Goal: Task Accomplishment & Management: Use online tool/utility

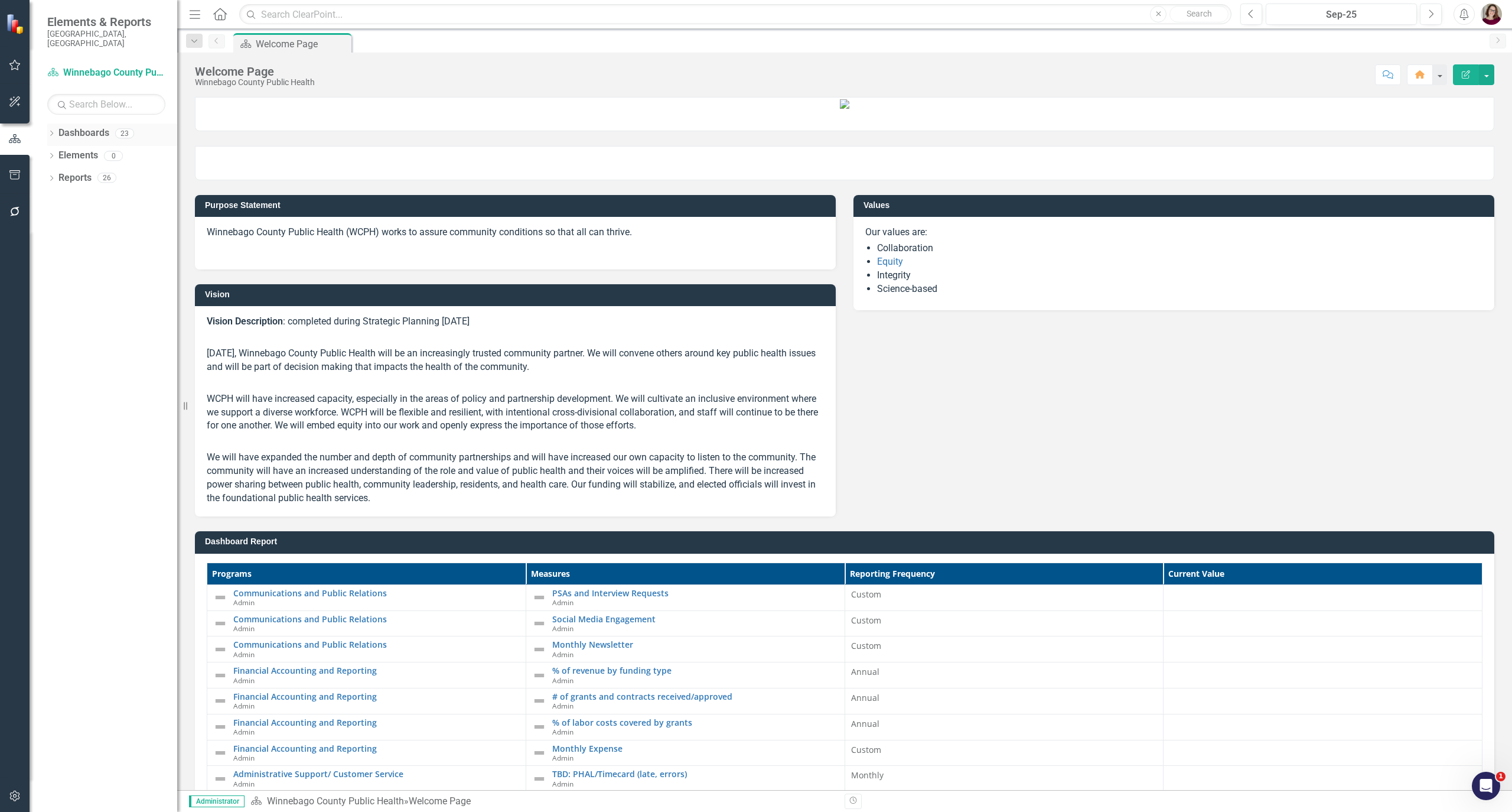
click at [54, 131] on icon "Dropdown" at bounding box center [52, 135] width 8 height 7
click at [58, 152] on icon "Dropdown" at bounding box center [57, 155] width 9 height 7
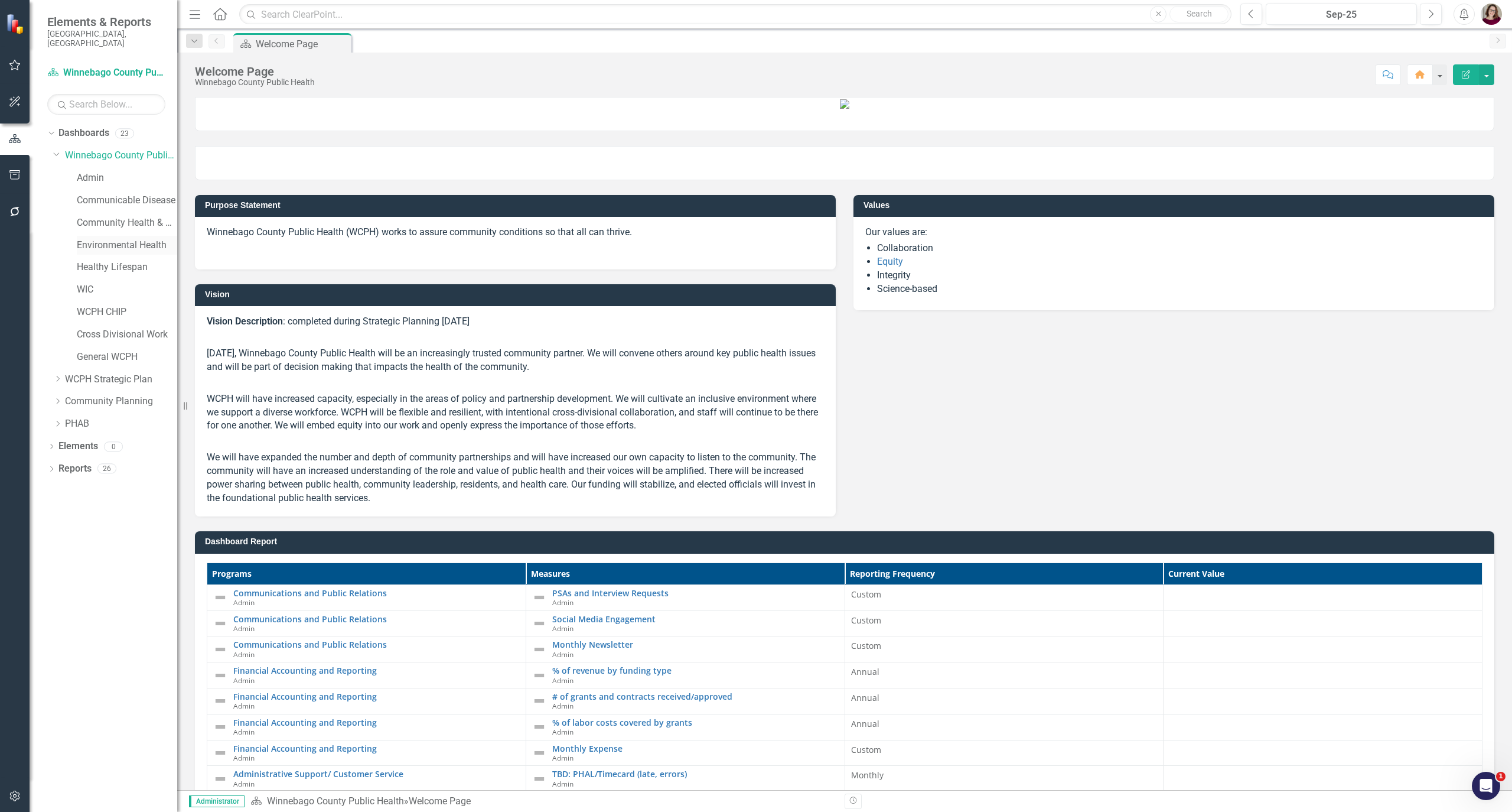
click at [108, 239] on link "Environmental Health" at bounding box center [127, 245] width 100 height 14
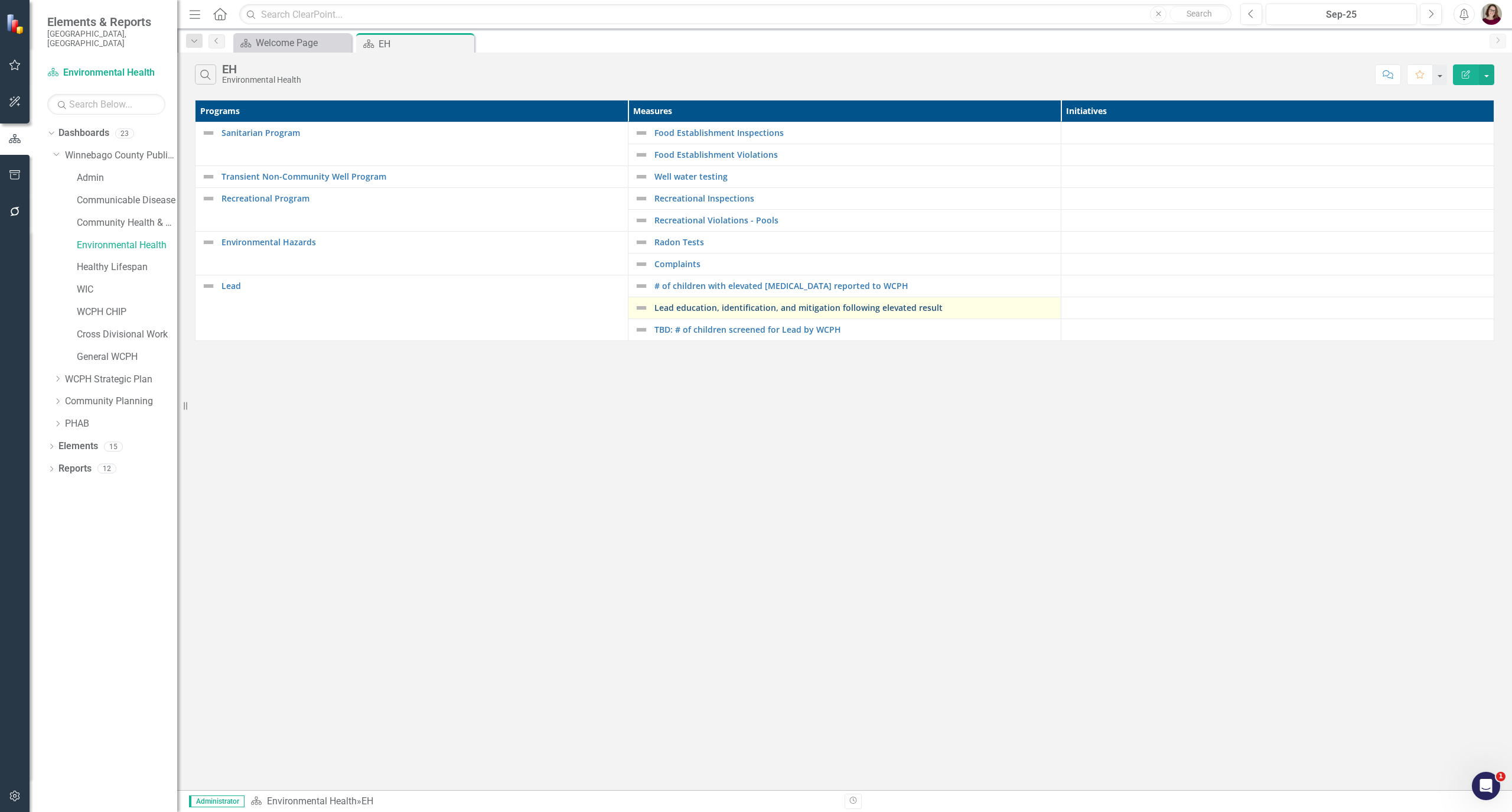
click at [859, 311] on link "Lead education, identification, and mitigation following elevated result" at bounding box center [855, 307] width 401 height 9
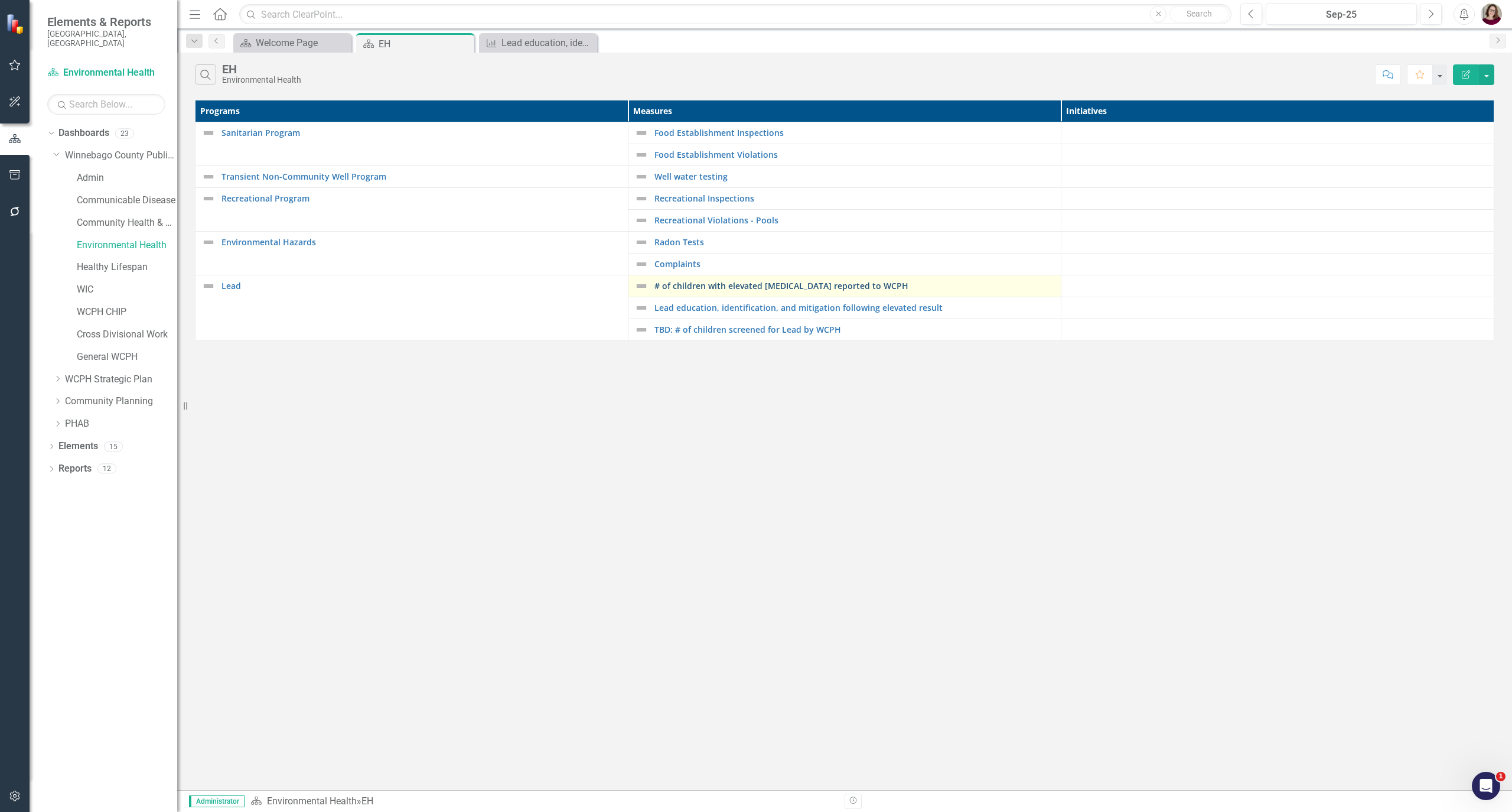
click at [677, 286] on link "# of children with elevated [MEDICAL_DATA] reported to WCPH" at bounding box center [855, 286] width 401 height 9
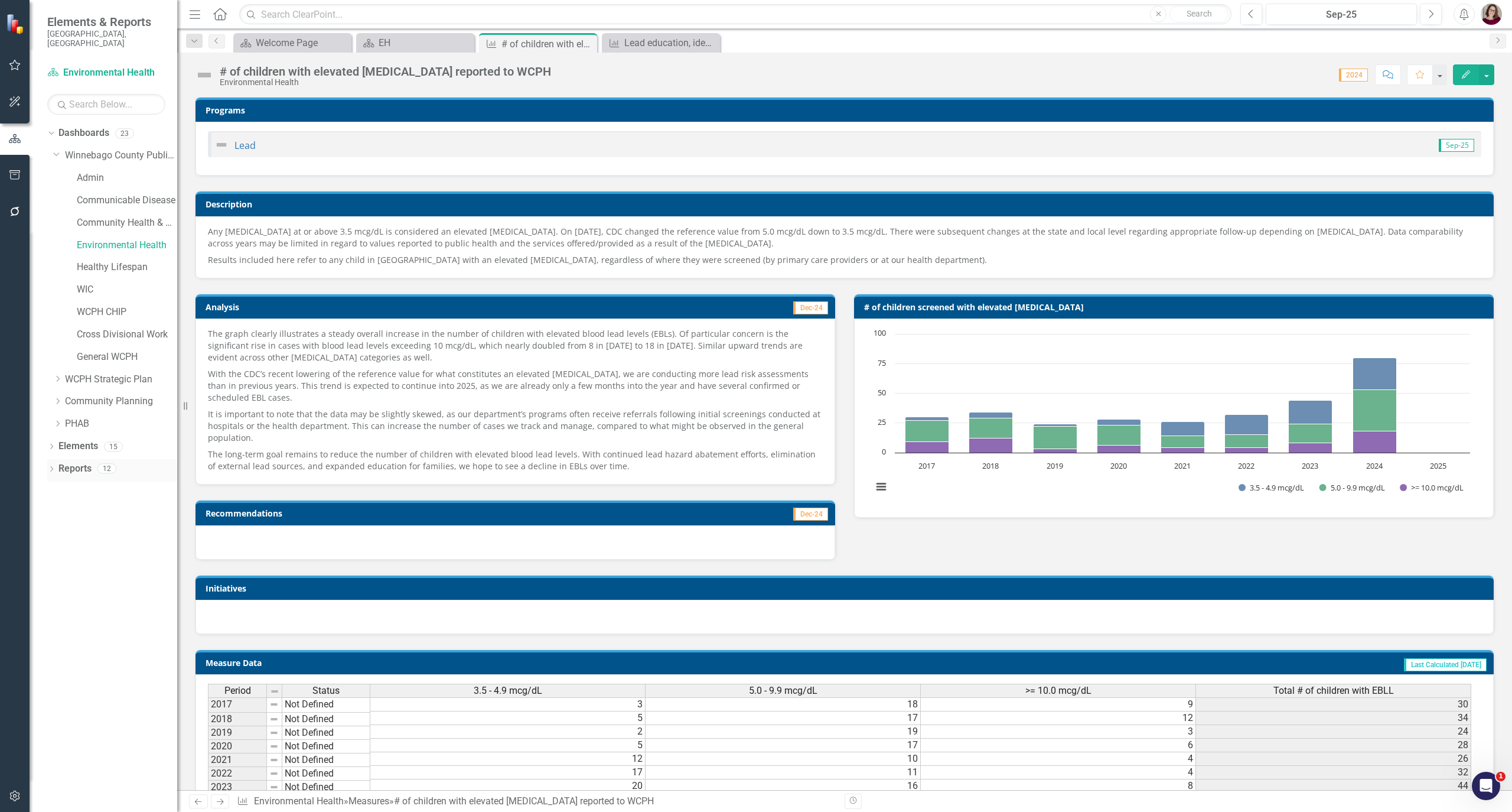
click at [53, 467] on icon "Dropdown" at bounding box center [52, 470] width 8 height 7
click at [51, 464] on icon "Dropdown" at bounding box center [50, 468] width 7 height 8
click at [48, 444] on icon "Dropdown" at bounding box center [52, 447] width 8 height 7
click at [48, 442] on icon "Dropdown" at bounding box center [50, 446] width 7 height 8
click at [13, 170] on icon "button" at bounding box center [15, 175] width 11 height 10
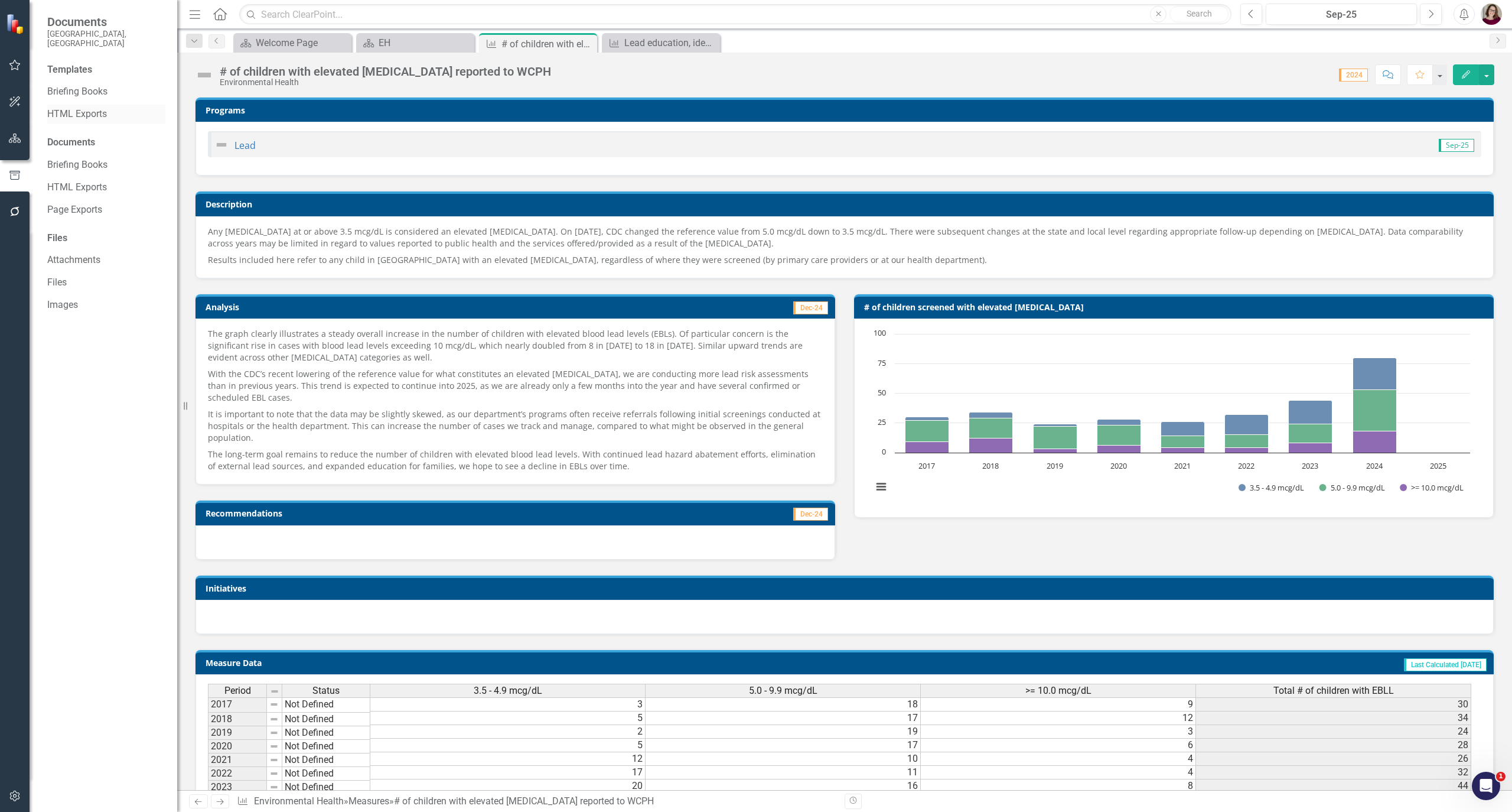
click at [62, 108] on link "HTML Exports" at bounding box center [107, 114] width 118 height 14
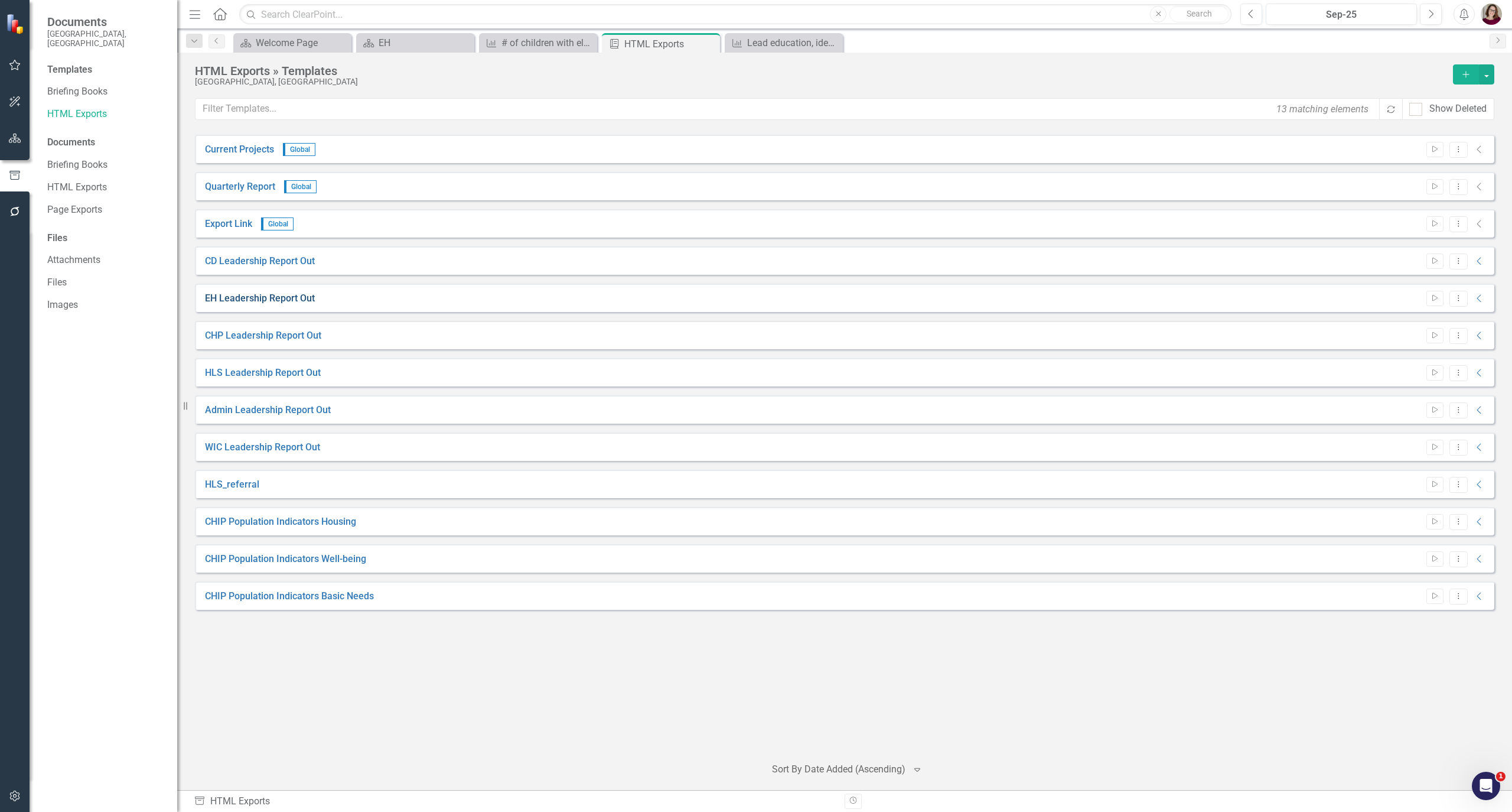
click at [216, 296] on link "EH Leadership Report Out" at bounding box center [260, 298] width 110 height 14
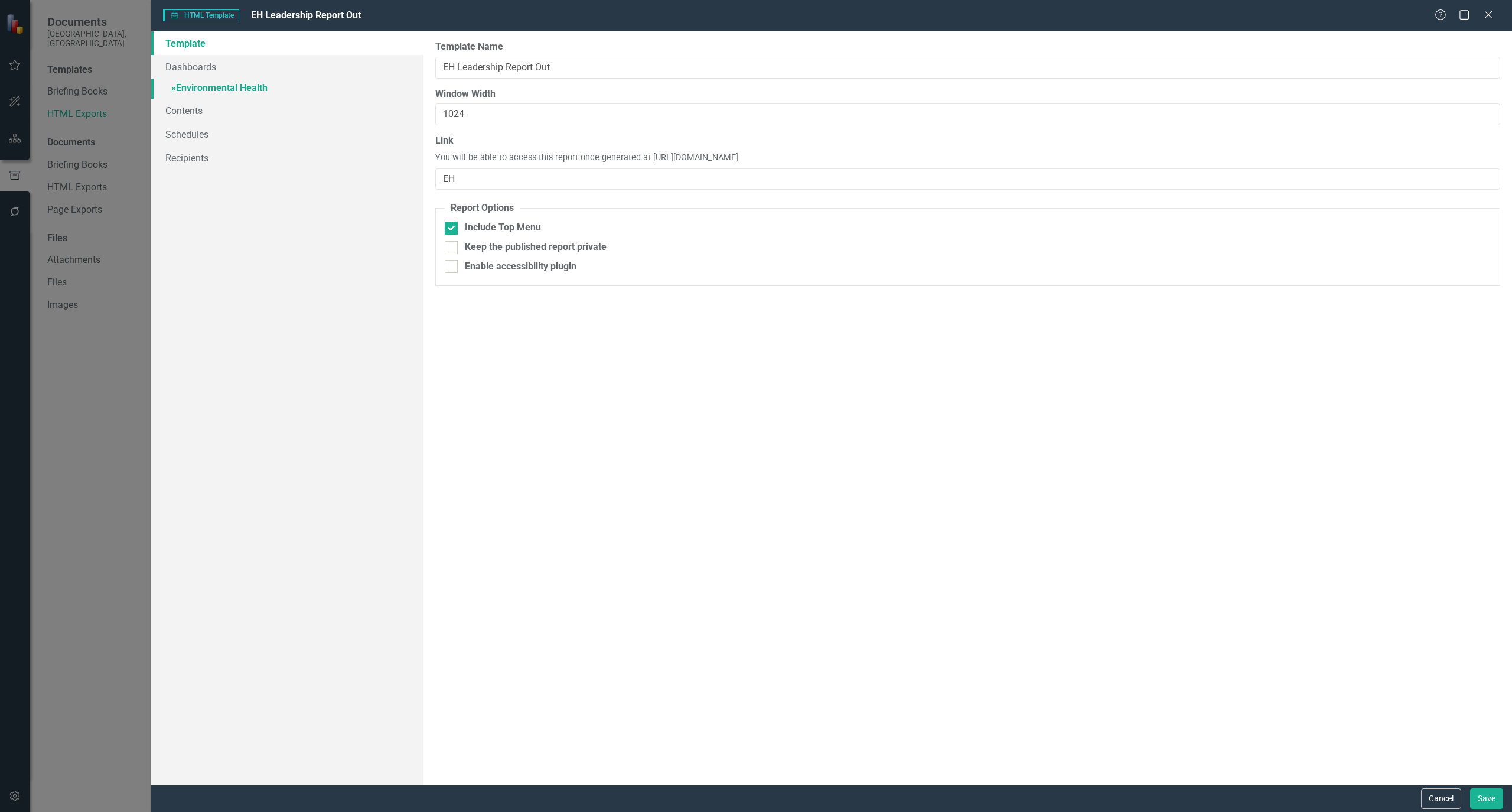
click at [220, 79] on link "» Environmental Health" at bounding box center [287, 89] width 273 height 21
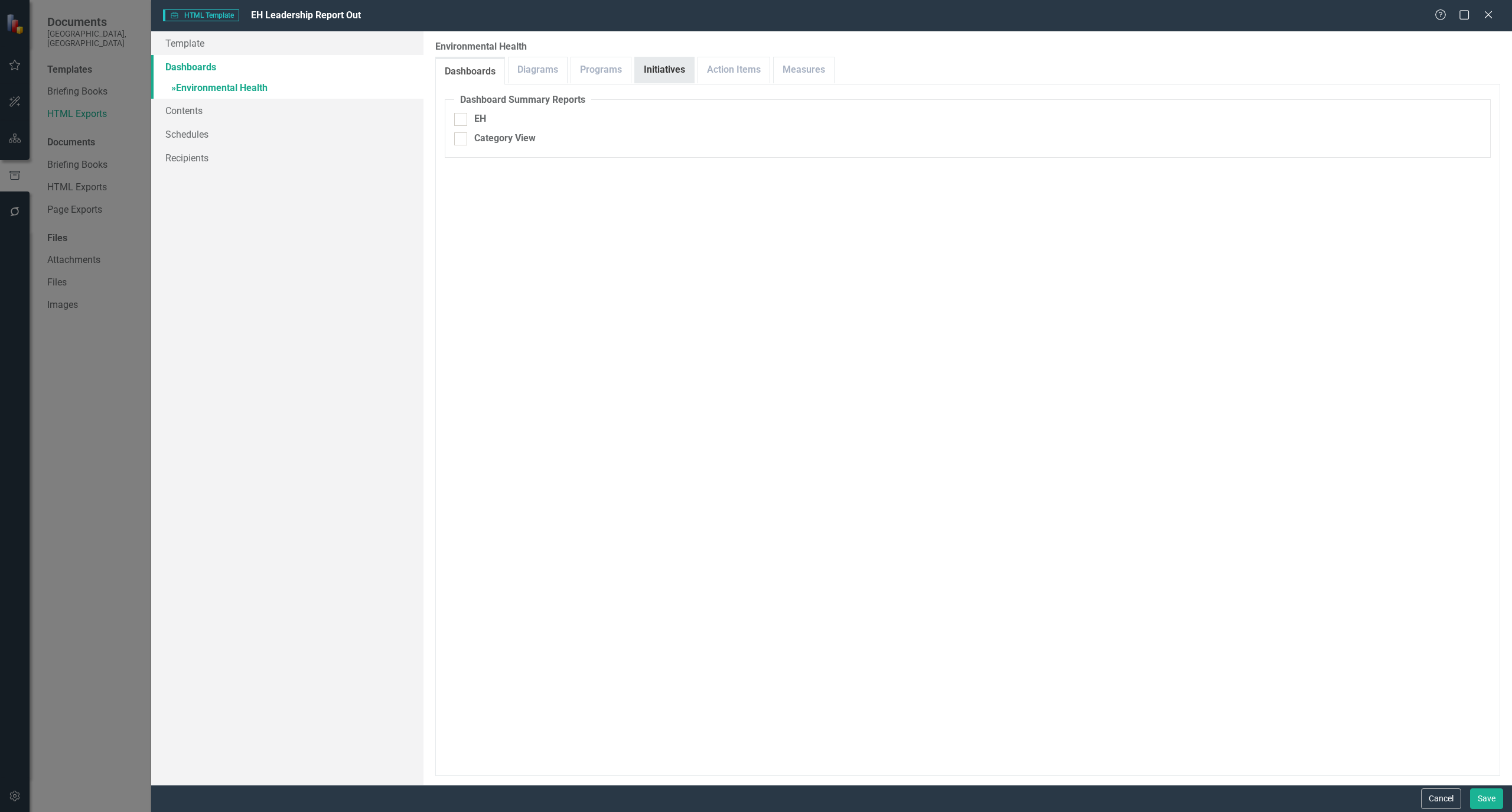
click at [683, 57] on div "Initiatives" at bounding box center [664, 70] width 60 height 26
click at [675, 60] on link "Initiatives" at bounding box center [665, 70] width 59 height 25
click at [587, 73] on link "Programs" at bounding box center [601, 70] width 60 height 25
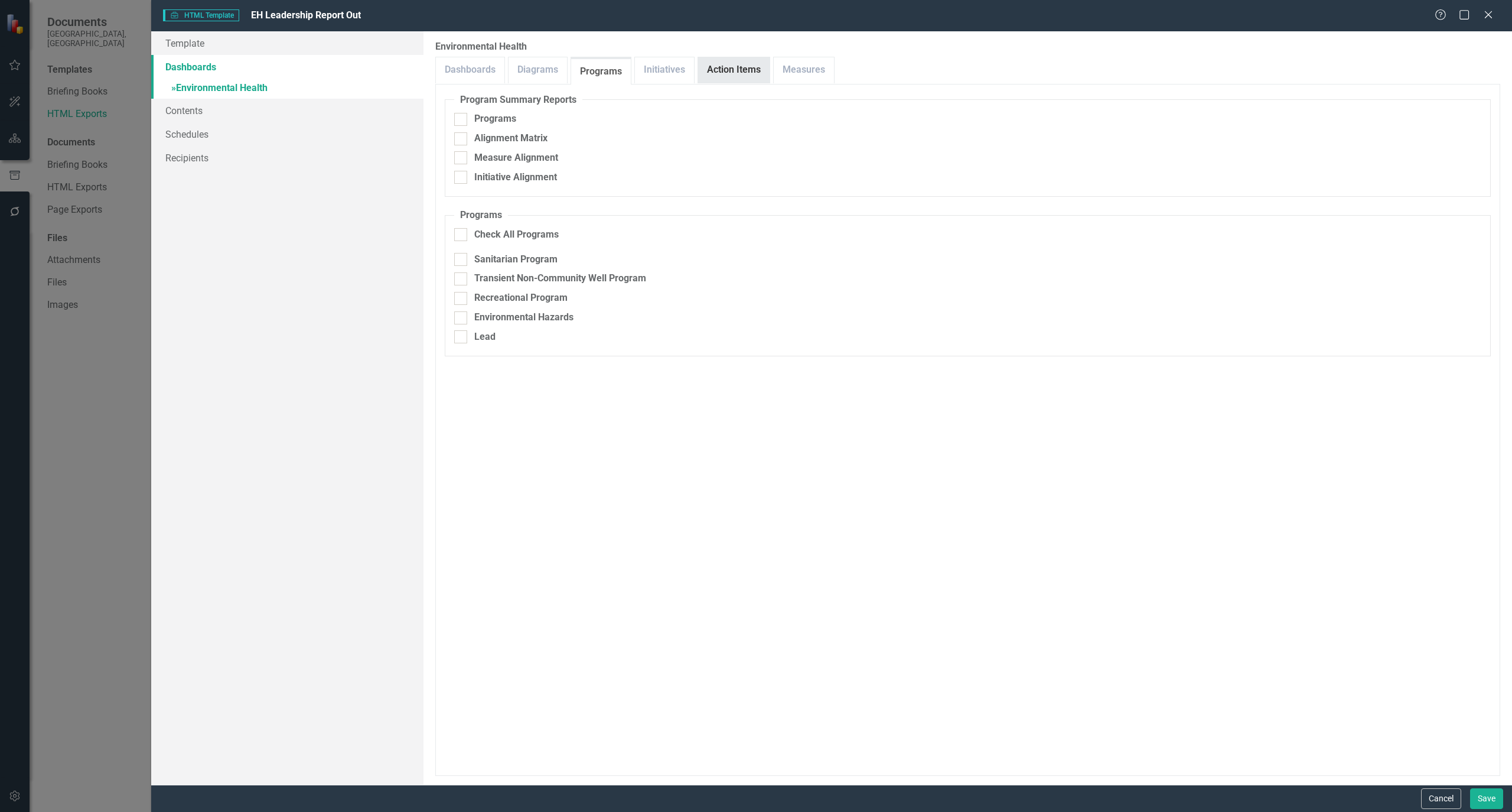
click at [761, 70] on link "Action Items" at bounding box center [734, 70] width 71 height 25
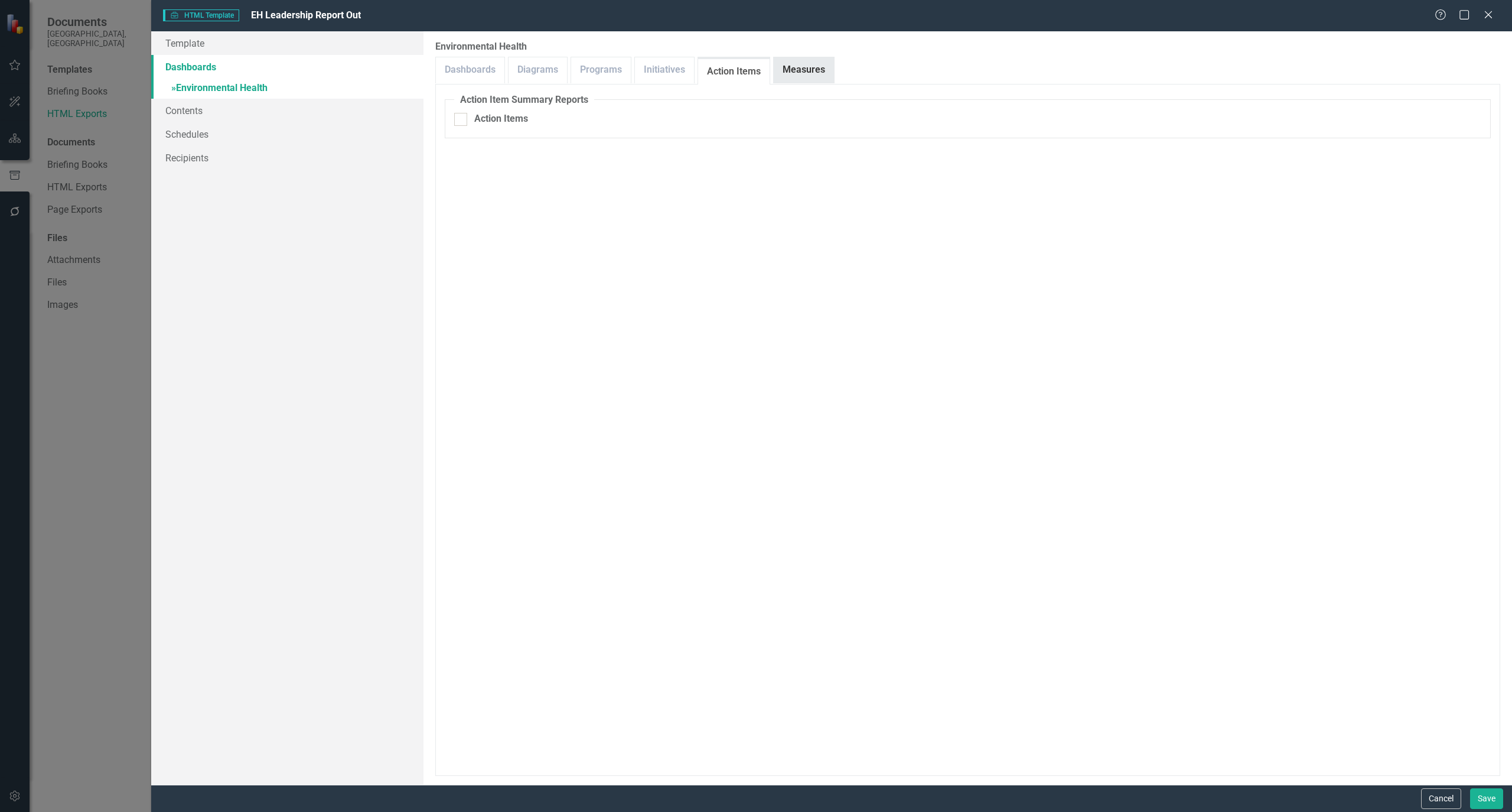
click at [811, 75] on link "Measures" at bounding box center [804, 70] width 60 height 25
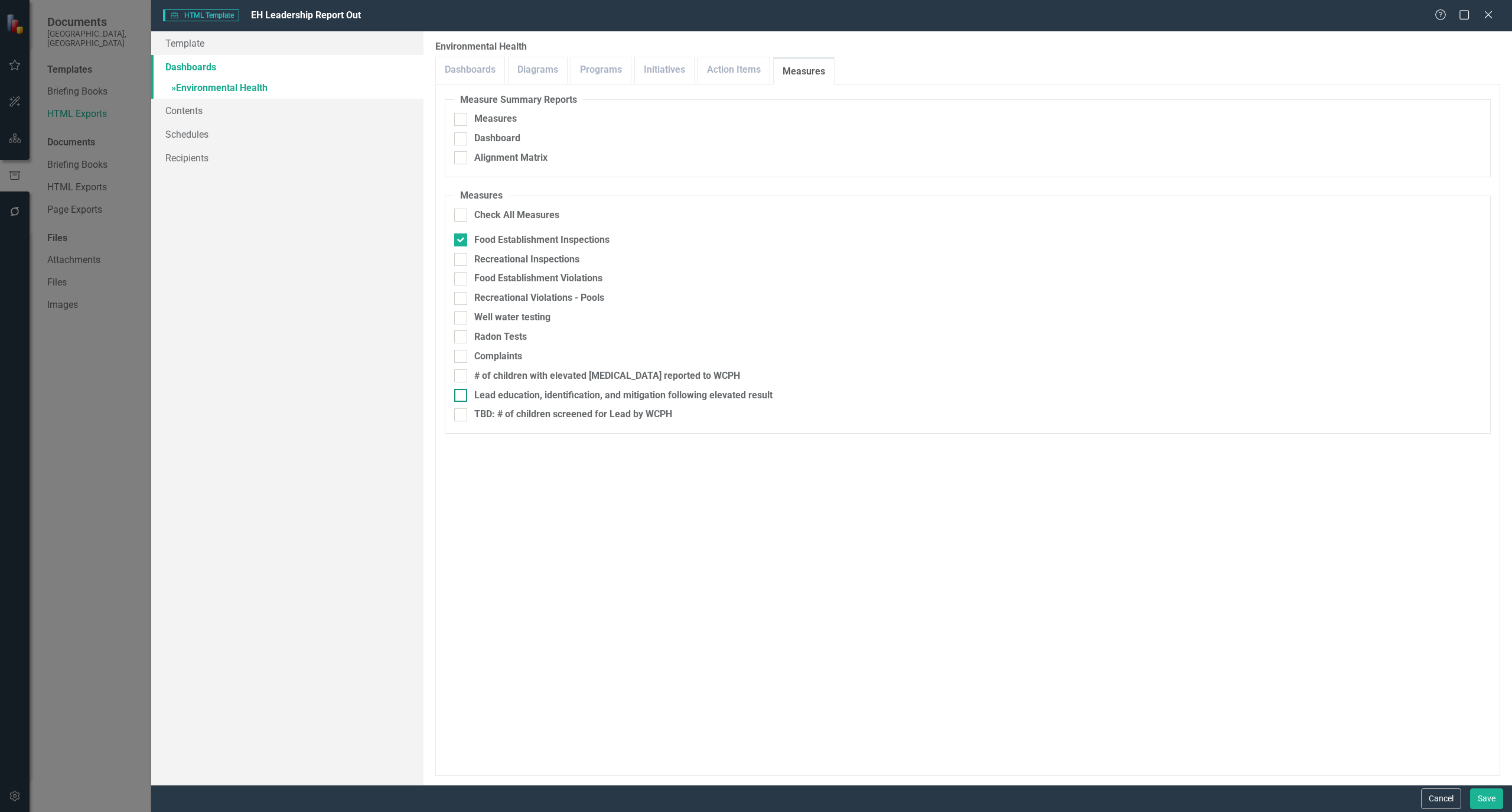
click at [460, 397] on div at bounding box center [460, 396] width 13 height 13
click at [460, 397] on input "Lead education, identification, and mitigation following elevated result" at bounding box center [457, 392] width 7 height 7
checkbox input "true"
click at [460, 245] on div at bounding box center [460, 240] width 13 height 13
click at [460, 241] on input "Food Establishment Inspections" at bounding box center [457, 236] width 7 height 7
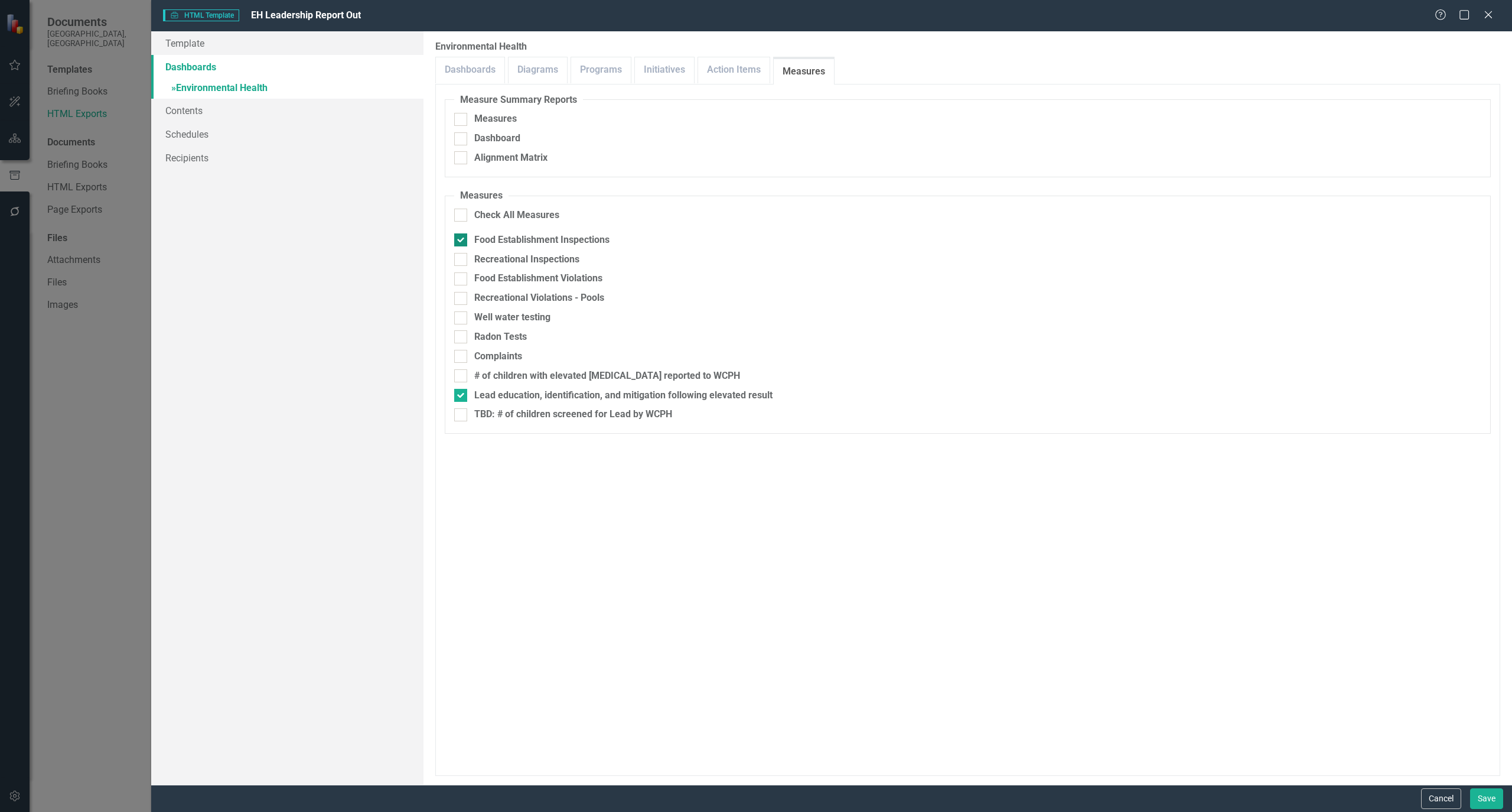
checkbox input "false"
click at [467, 376] on div at bounding box center [460, 376] width 13 height 13
click at [462, 376] on input "# of children with elevated [MEDICAL_DATA] reported to WCPH" at bounding box center [457, 373] width 7 height 7
checkbox input "true"
click at [461, 398] on div at bounding box center [460, 396] width 13 height 13
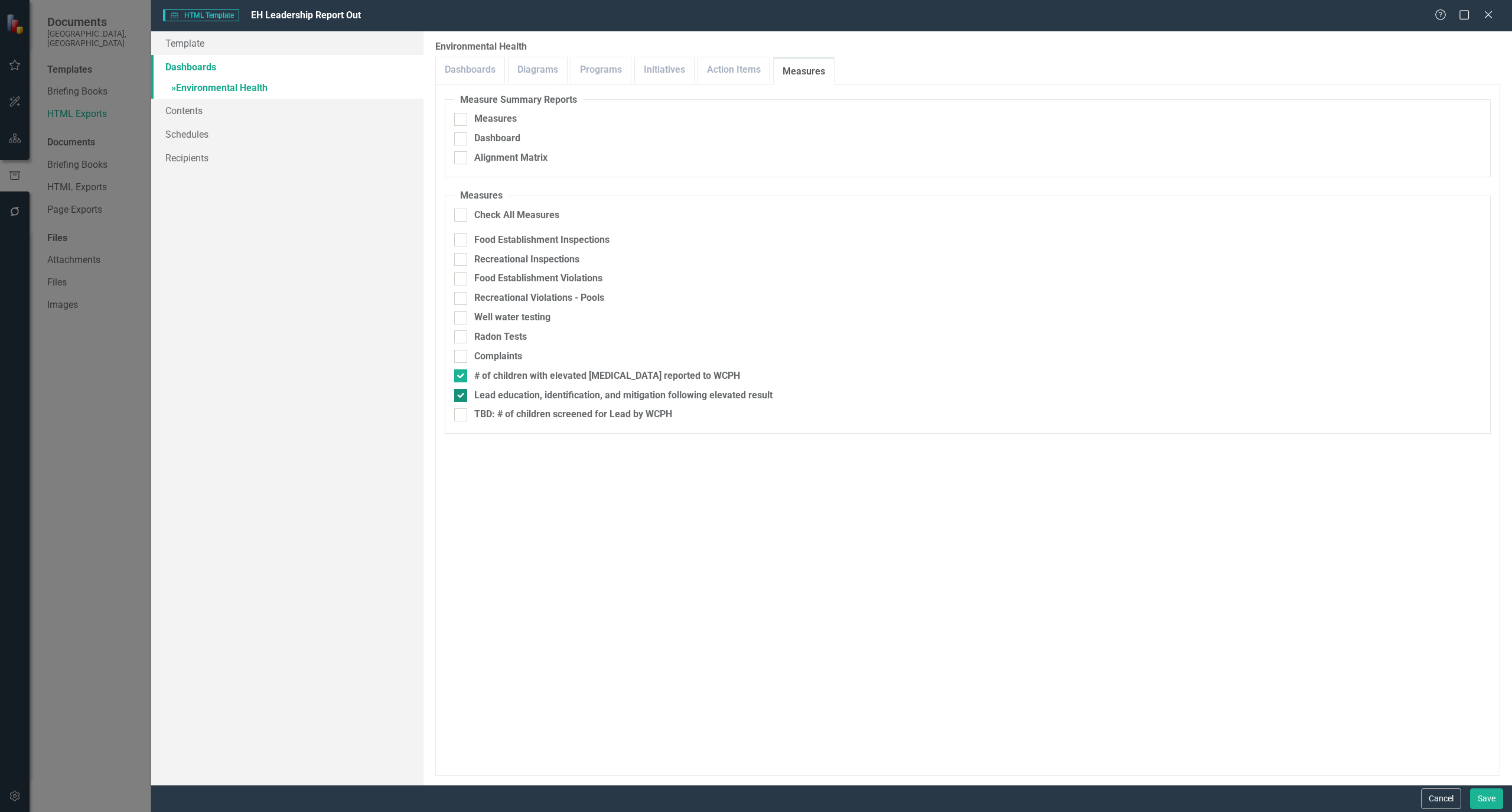
click at [461, 397] on input "Lead education, identification, and mitigation following elevated result" at bounding box center [457, 392] width 7 height 7
checkbox input "false"
click at [1478, 791] on button "Save" at bounding box center [1487, 798] width 33 height 21
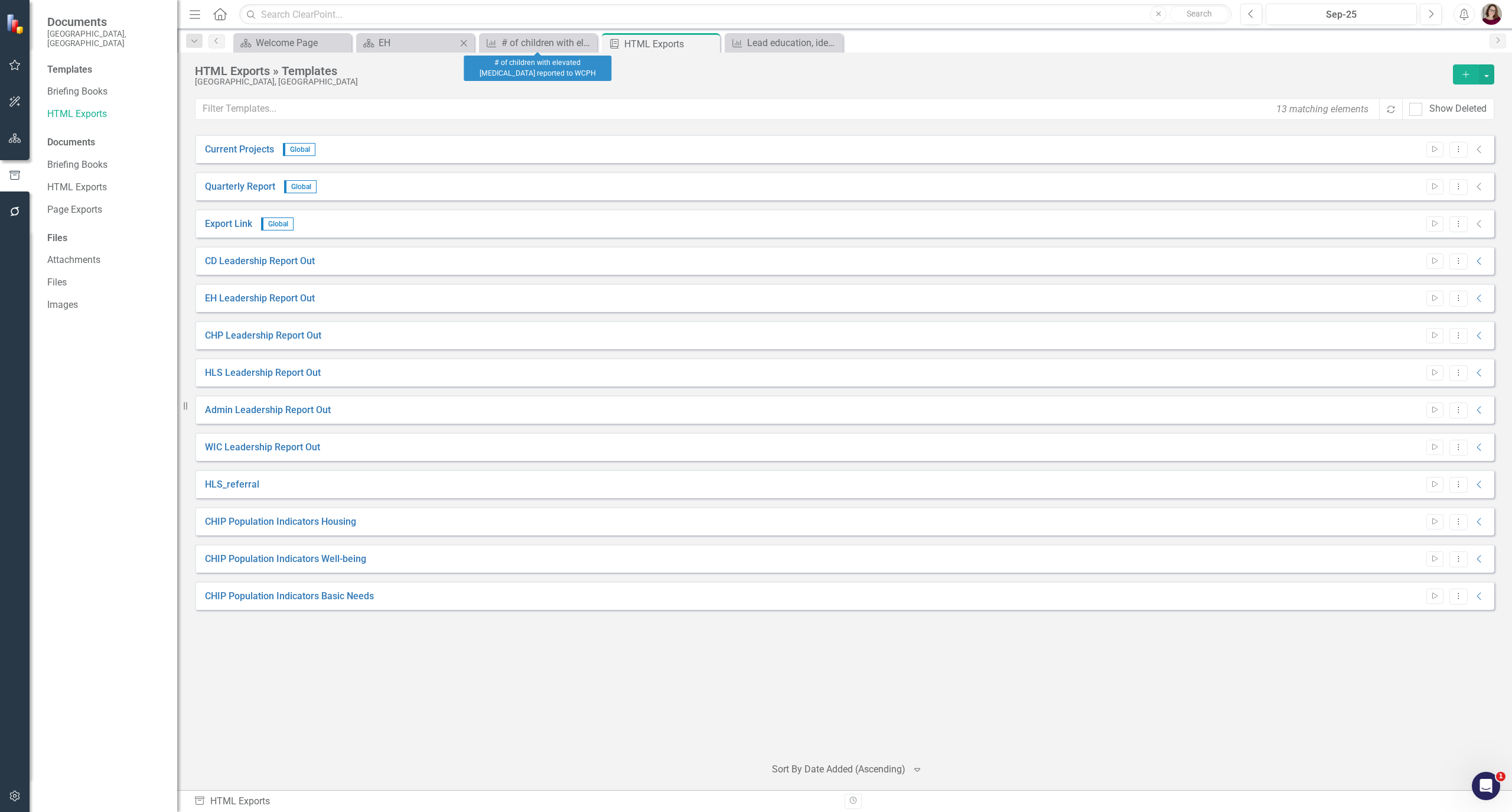
click at [403, 33] on div "Dashboard EH Close" at bounding box center [415, 43] width 118 height 20
click at [395, 41] on div "EH" at bounding box center [417, 43] width 78 height 15
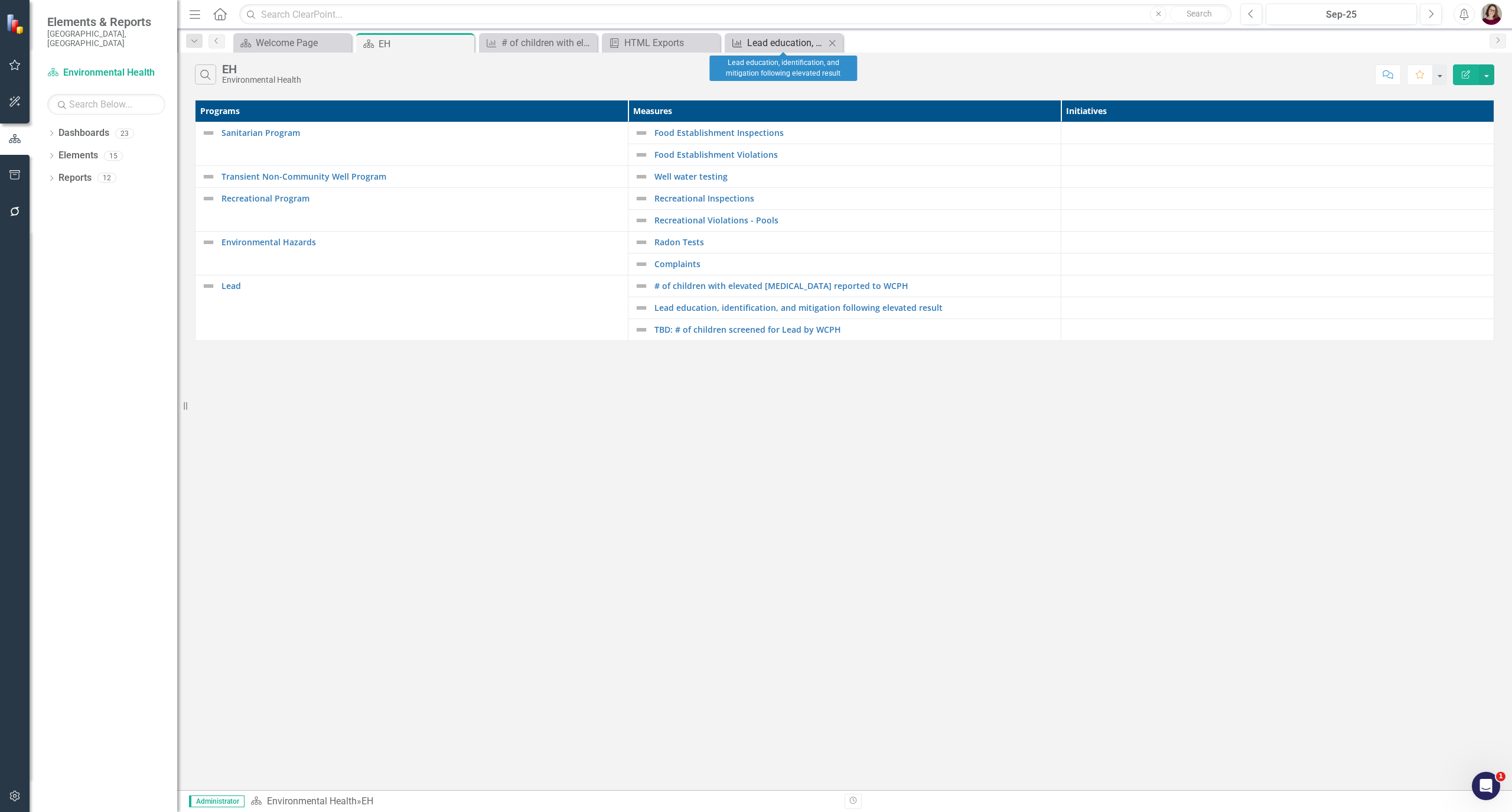
click at [749, 38] on div "Lead education, identification, and mitigation following elevated result" at bounding box center [786, 43] width 78 height 15
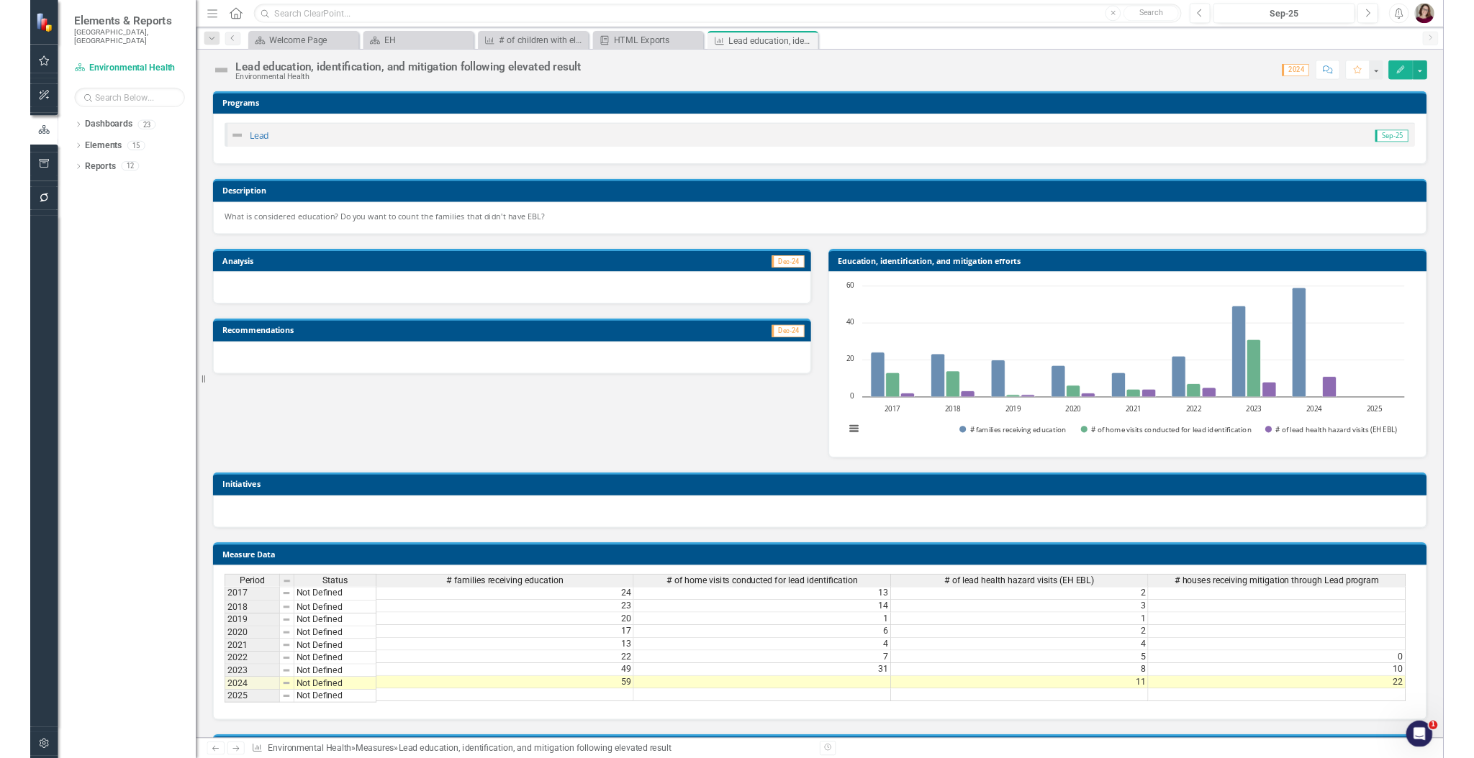
scroll to position [0, 9]
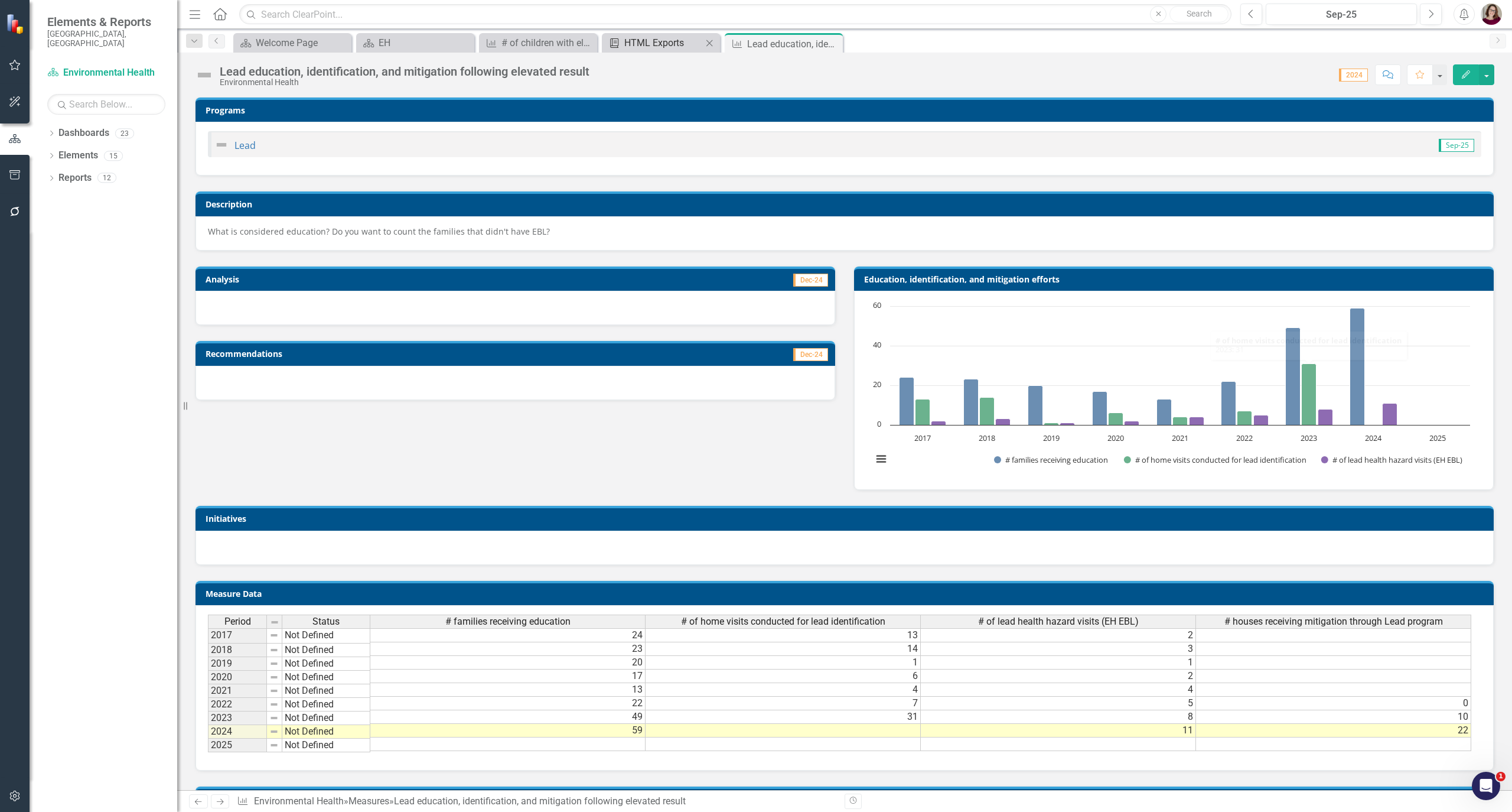
click at [643, 41] on div "HTML Exports" at bounding box center [663, 43] width 78 height 15
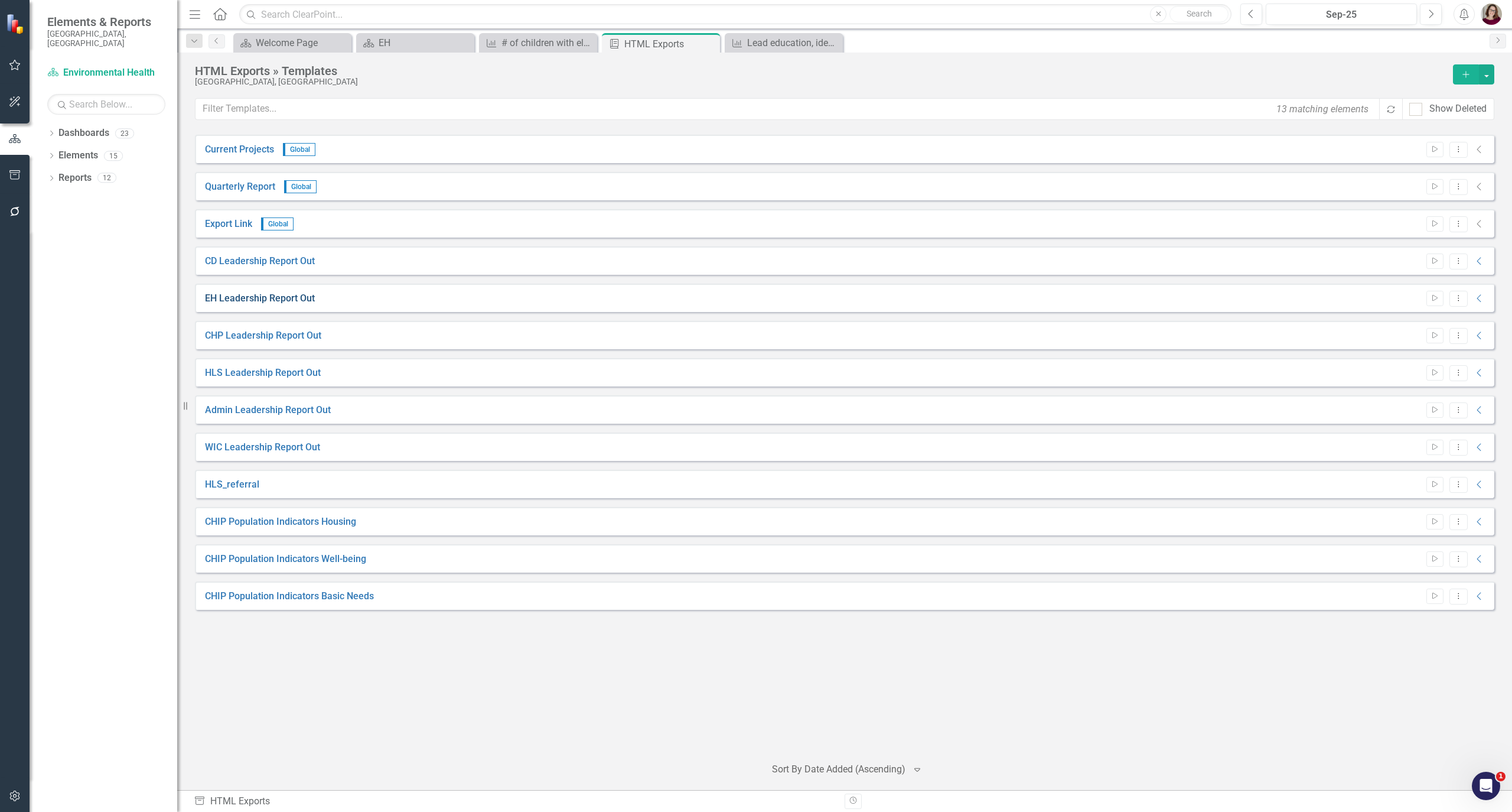
click at [250, 299] on link "EH Leadership Report Out" at bounding box center [260, 298] width 110 height 14
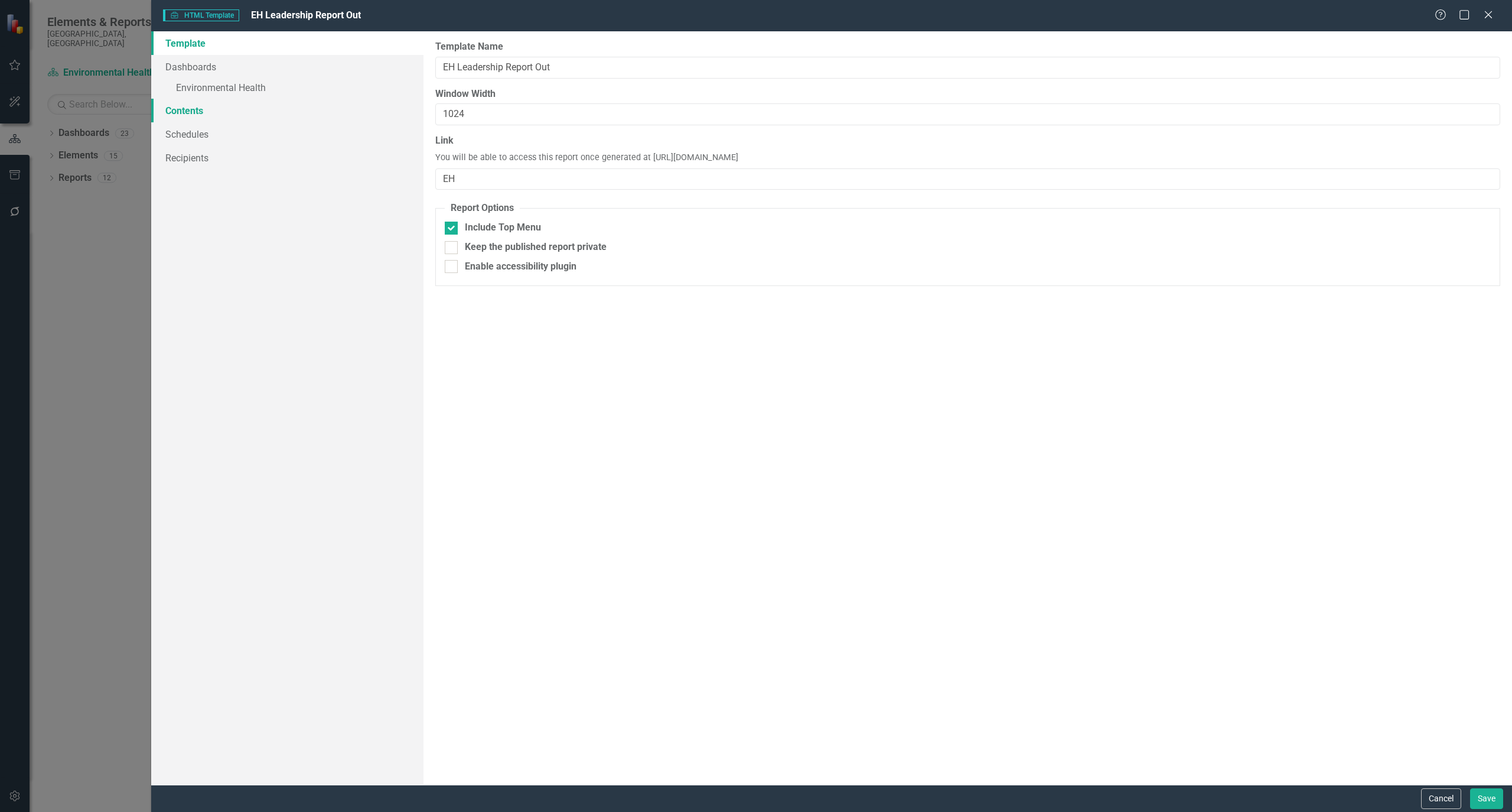
click at [245, 114] on link "Contents" at bounding box center [287, 110] width 273 height 24
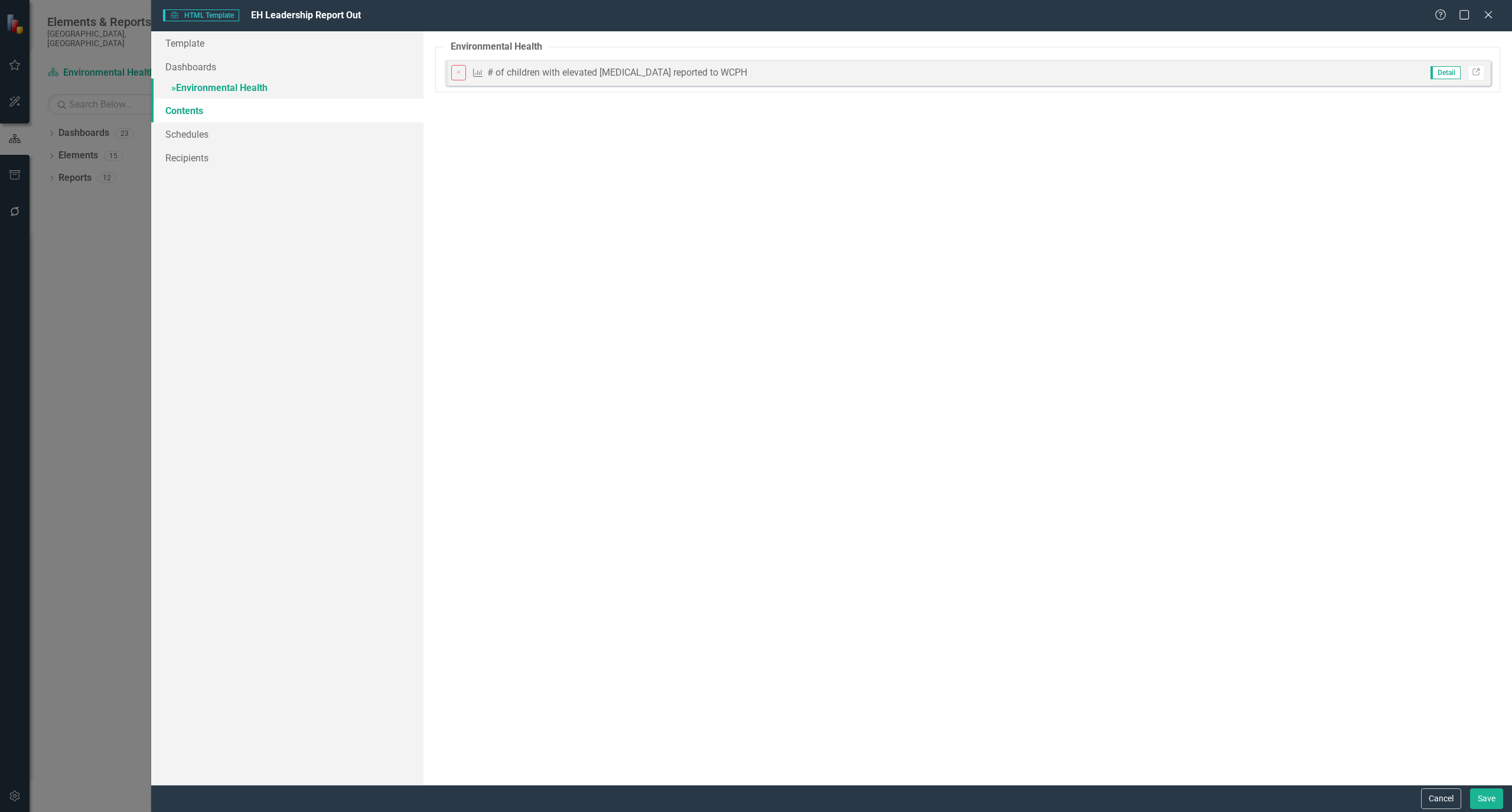
click at [249, 90] on link "» Environmental Health" at bounding box center [287, 89] width 273 height 21
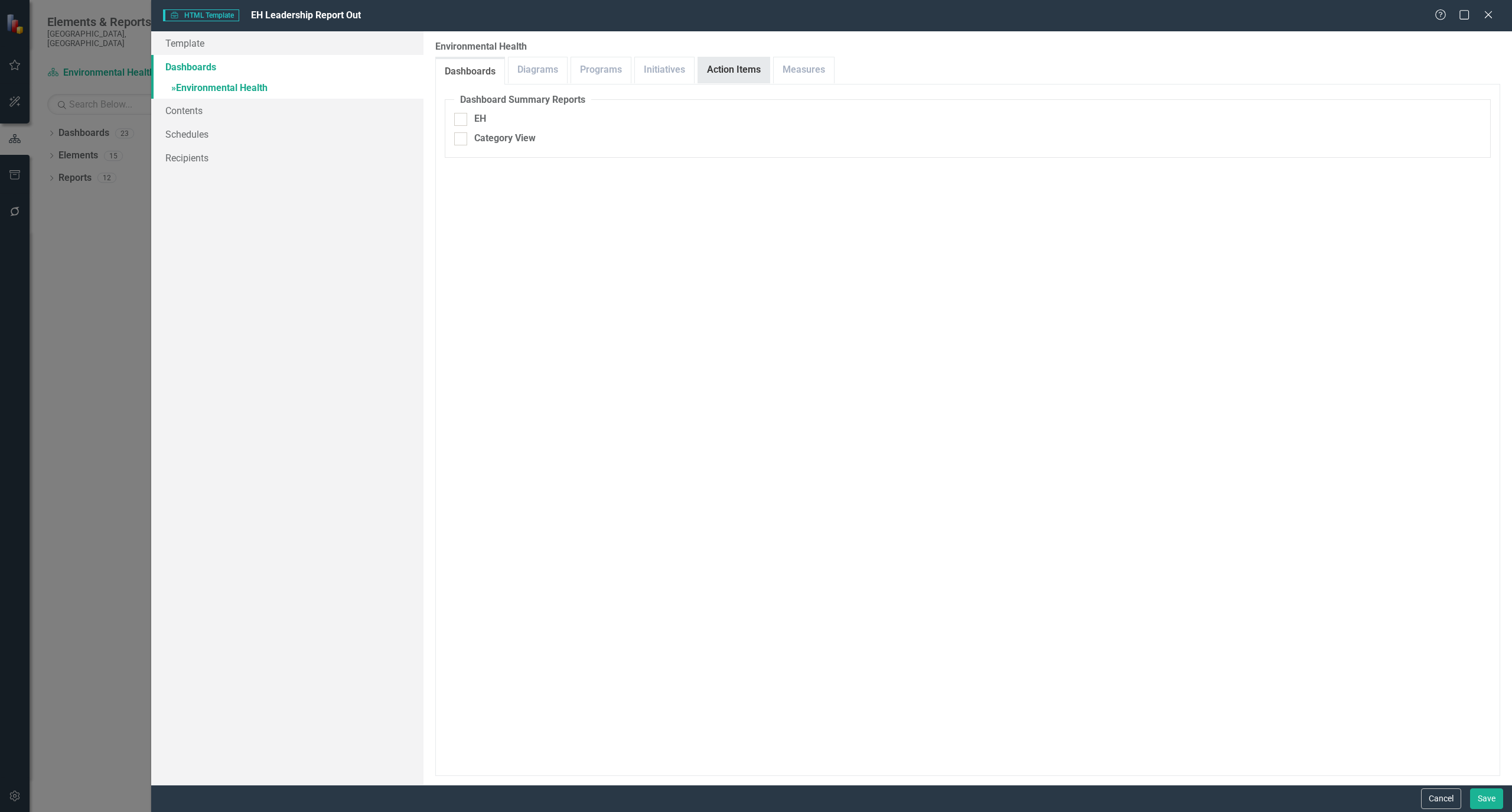
click at [761, 74] on link "Action Items" at bounding box center [734, 70] width 71 height 25
click at [785, 71] on link "Measures" at bounding box center [804, 70] width 60 height 25
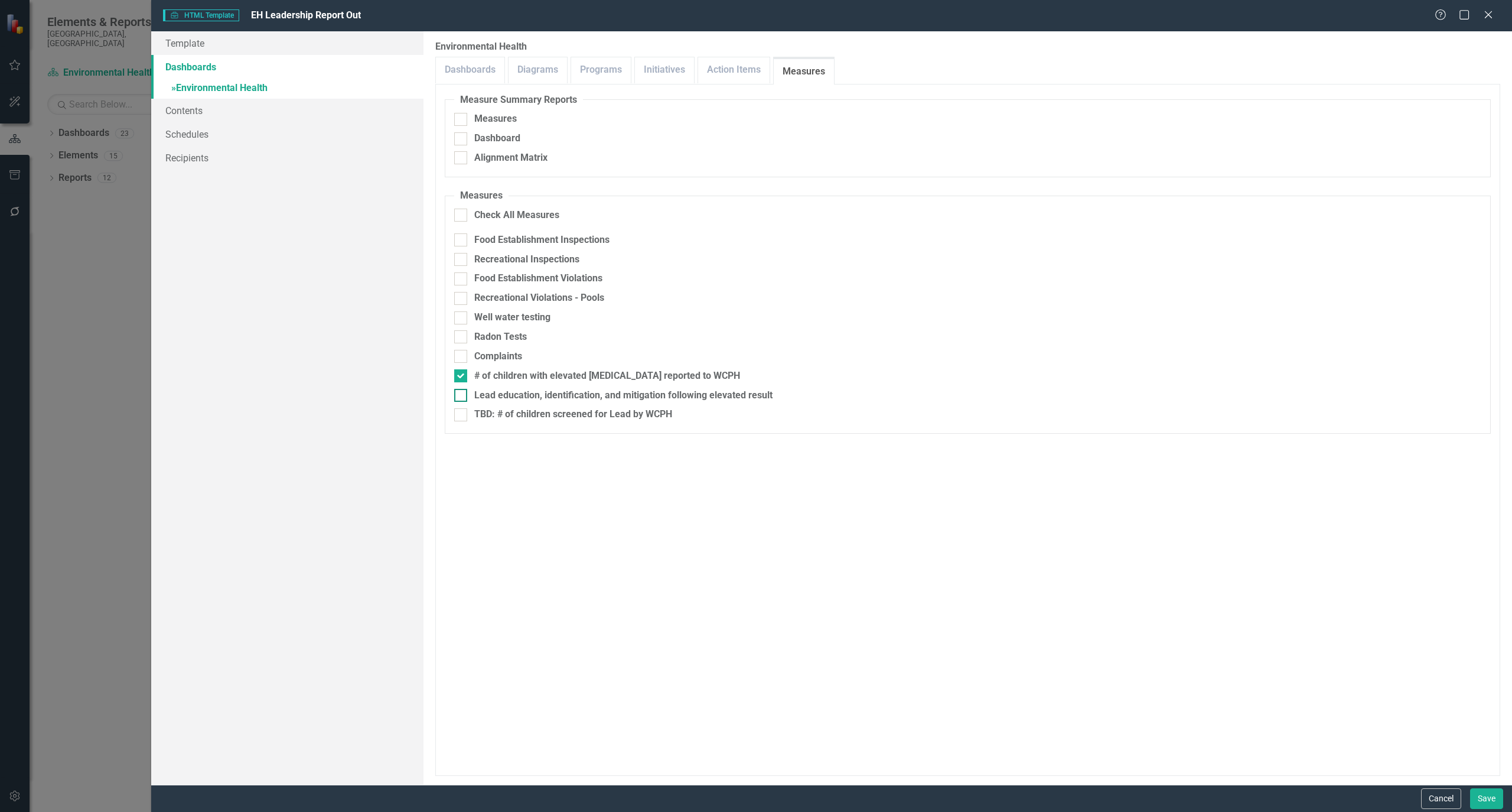
click at [460, 397] on div at bounding box center [460, 396] width 13 height 13
click at [460, 397] on input "Lead education, identification, and mitigation following elevated result" at bounding box center [457, 392] width 7 height 7
checkbox input "true"
click at [1479, 794] on button "Save" at bounding box center [1487, 798] width 33 height 21
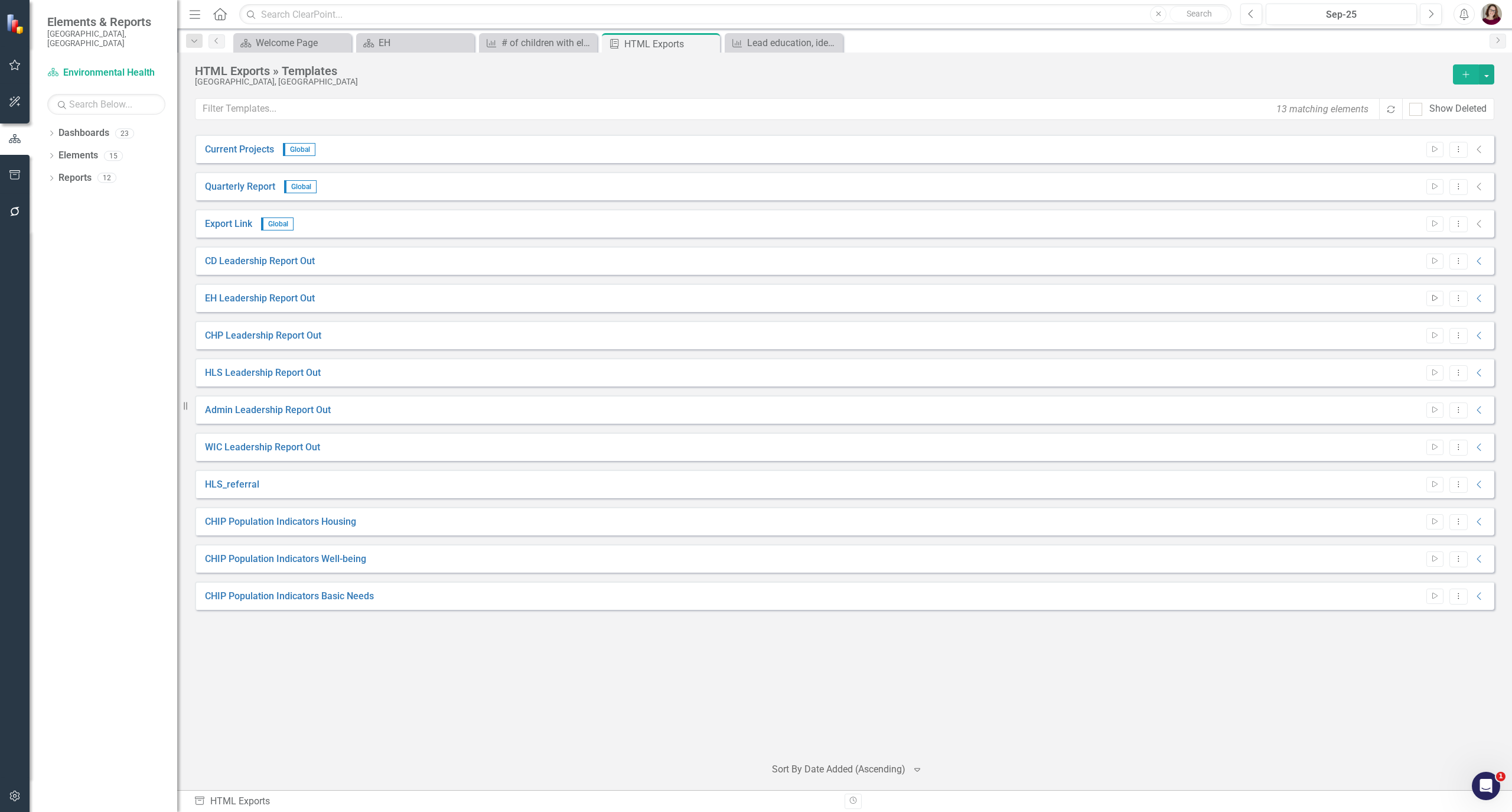
click at [1427, 299] on button "Start" at bounding box center [1435, 298] width 17 height 16
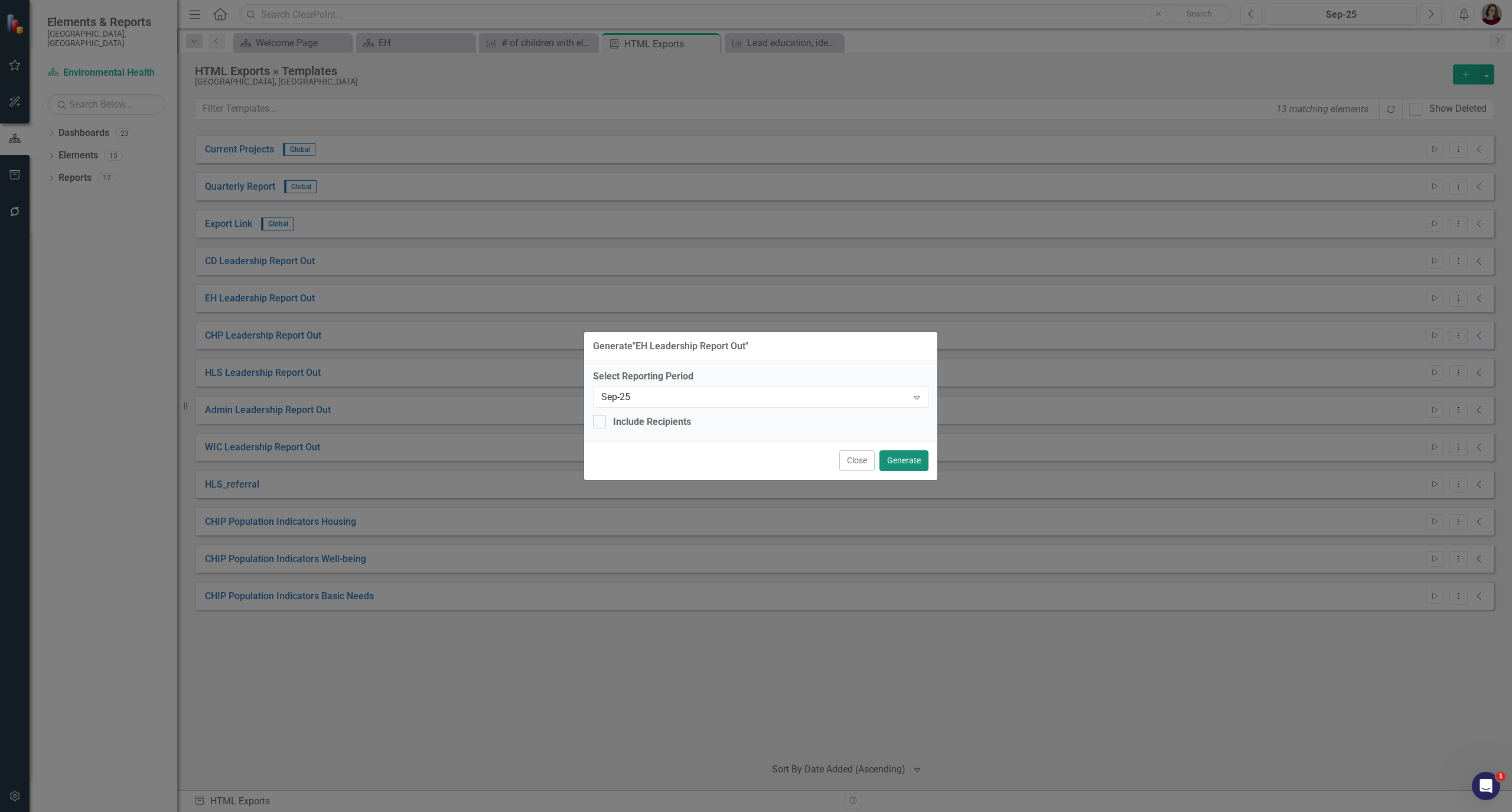
click at [905, 460] on button "Generate" at bounding box center [905, 460] width 49 height 21
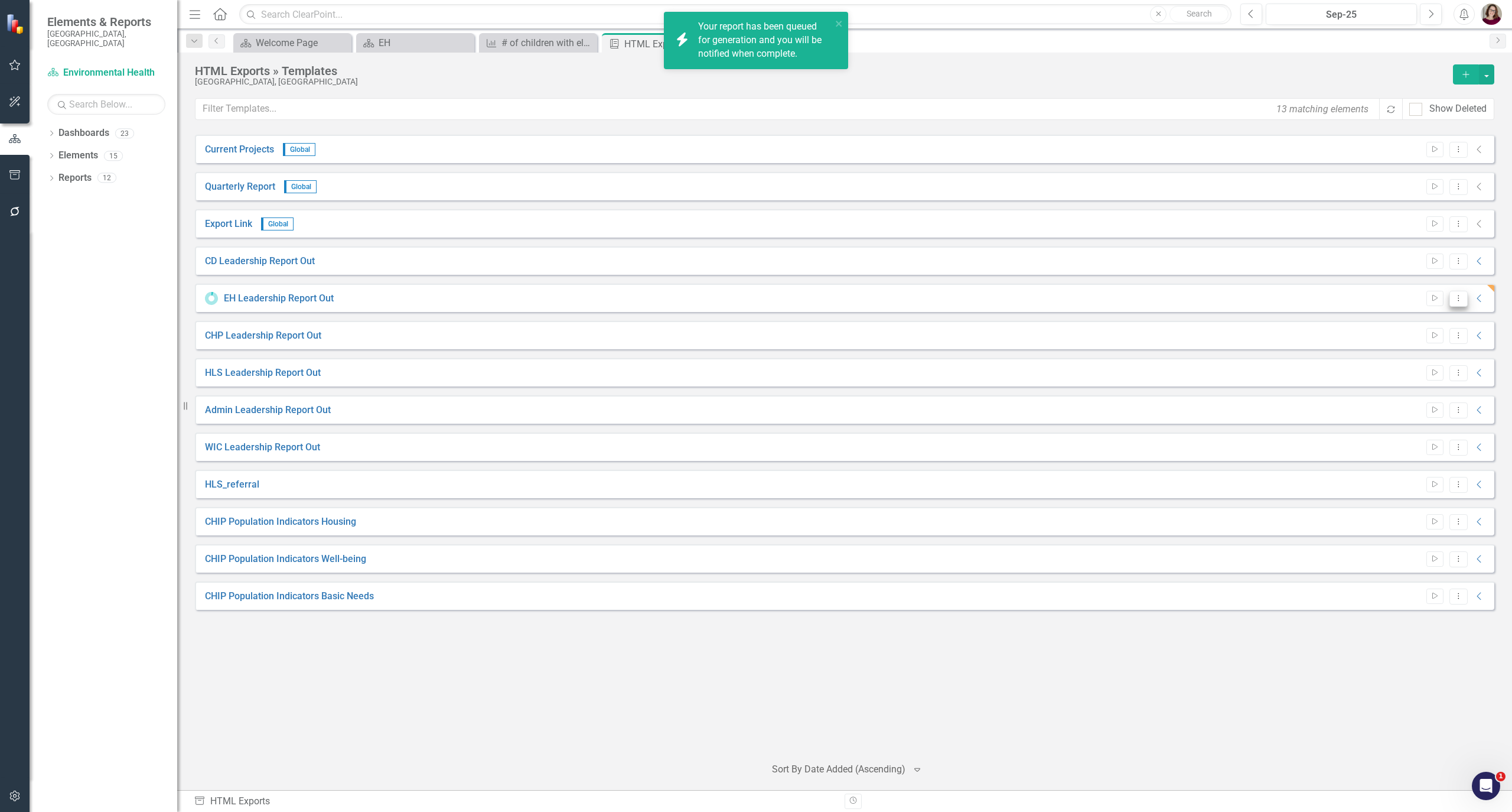
click at [1452, 296] on button "Dropdown Menu" at bounding box center [1459, 298] width 18 height 16
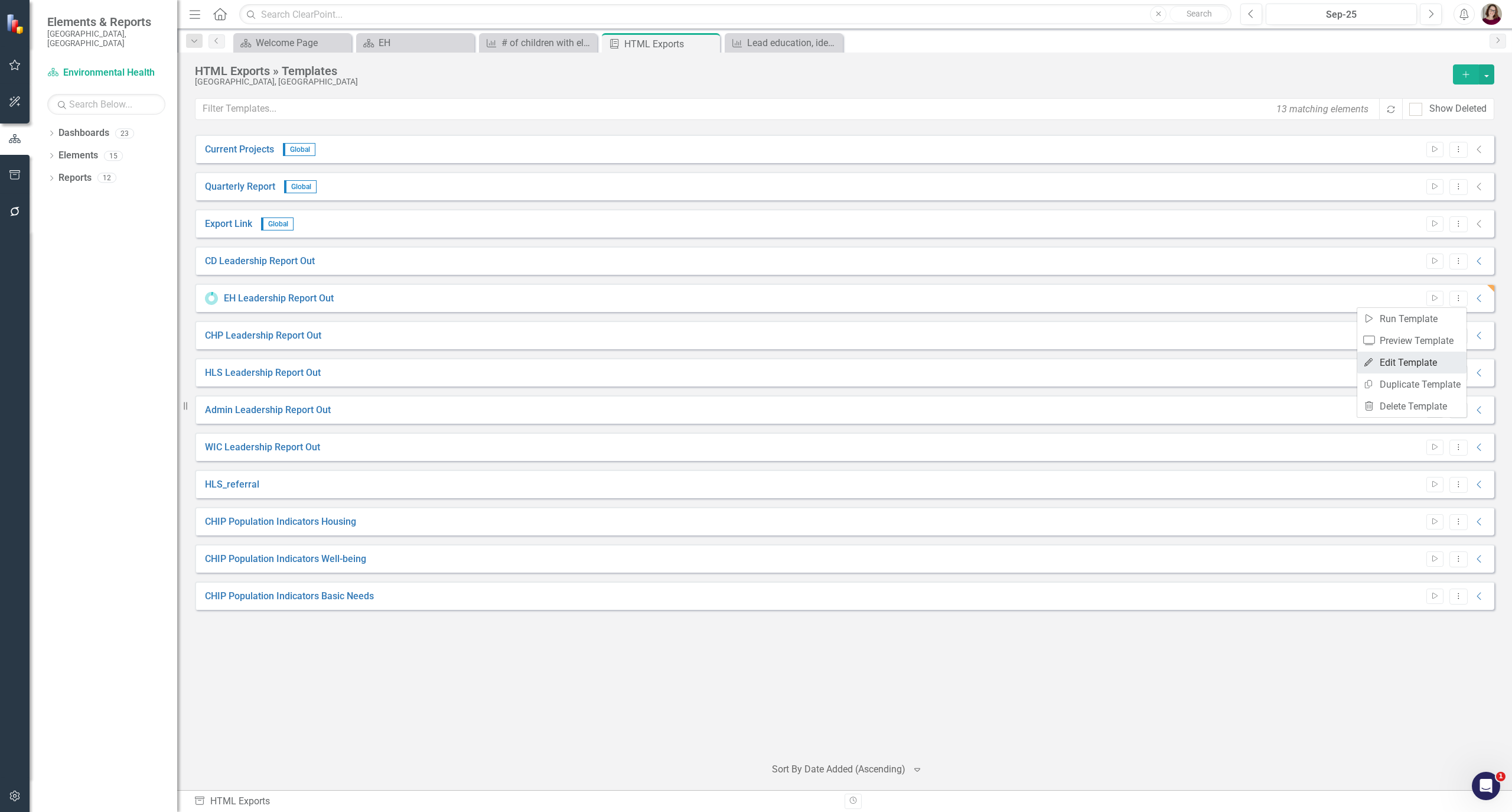
click at [1386, 360] on link "Edit Edit Template" at bounding box center [1412, 362] width 109 height 22
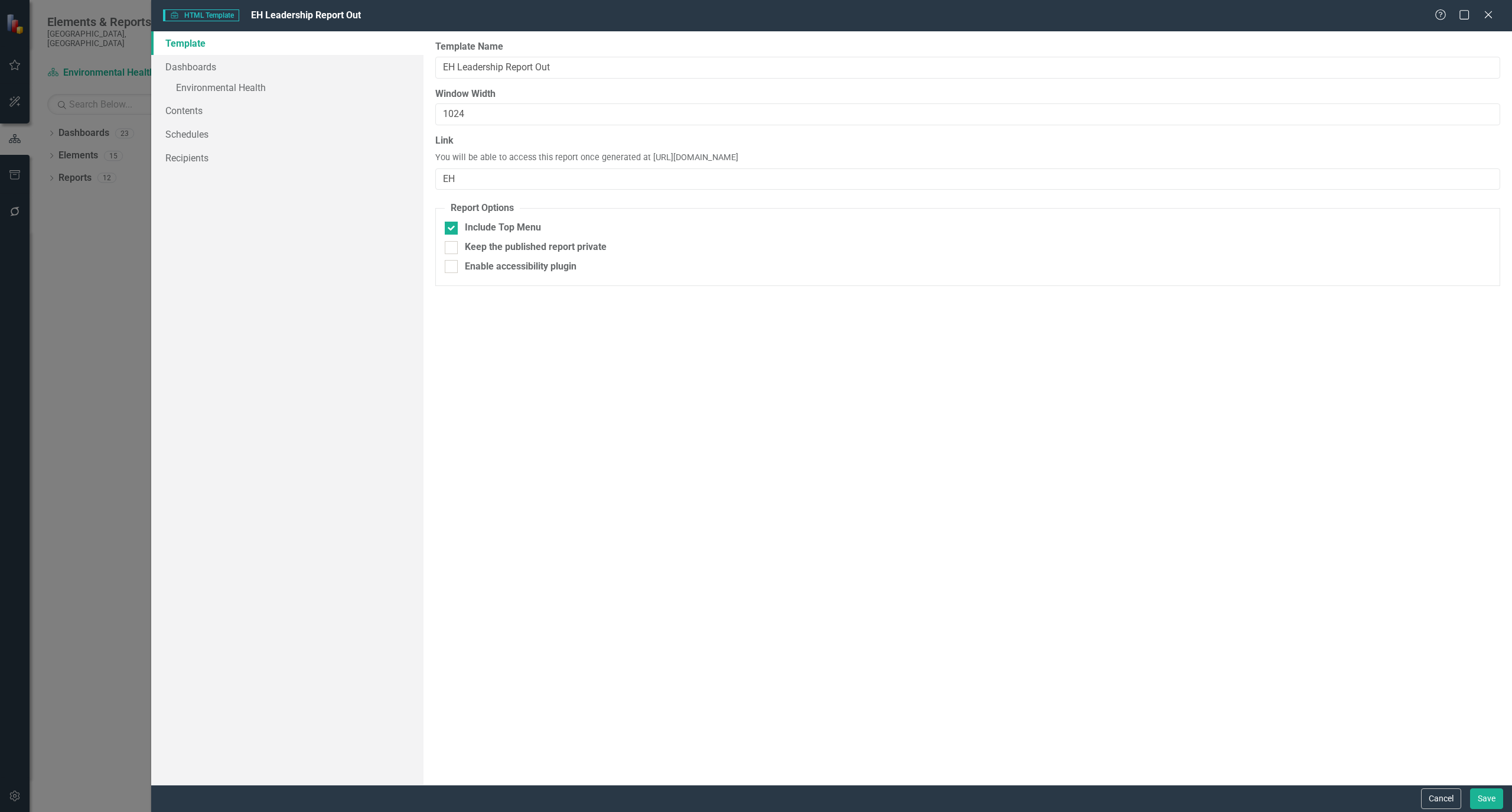
drag, startPoint x: 772, startPoint y: 162, endPoint x: 644, endPoint y: 157, distance: 128.1
click at [644, 157] on span "You will be able to access this report once generated at [URL][DOMAIN_NAME]" at bounding box center [586, 158] width 303 height 12
click at [818, 142] on label "Link" at bounding box center [967, 140] width 1065 height 14
click at [818, 168] on input "EH" at bounding box center [967, 179] width 1065 height 22
drag, startPoint x: 828, startPoint y: 155, endPoint x: 646, endPoint y: 158, distance: 182.0
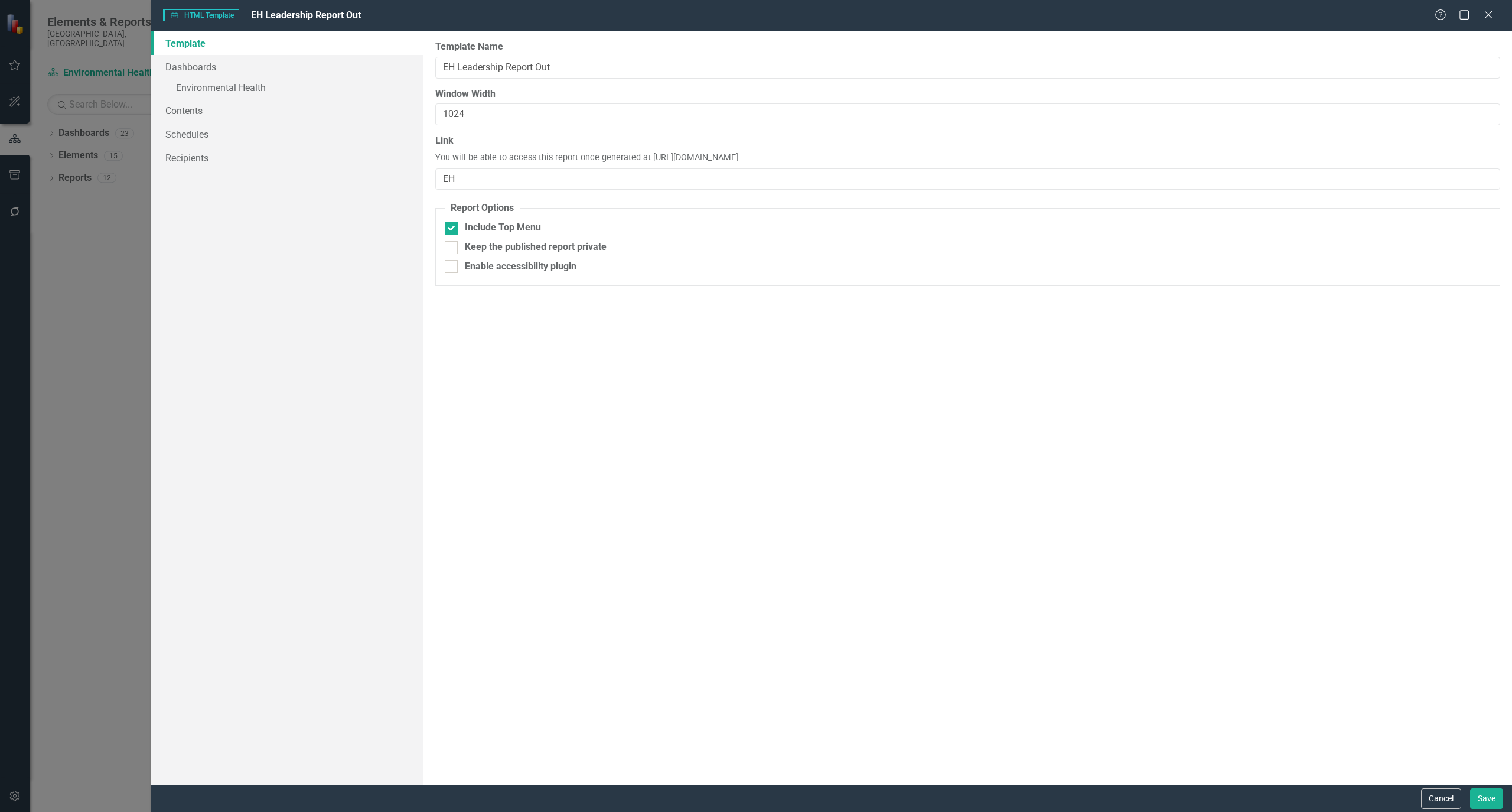
click at [646, 158] on div "Link You will be able to access this report once generated at [URL][DOMAIN_NAME…" at bounding box center [967, 162] width 1065 height 56
copy span "[URL][DOMAIN_NAME]"
click at [1438, 796] on button "Cancel" at bounding box center [1441, 798] width 40 height 21
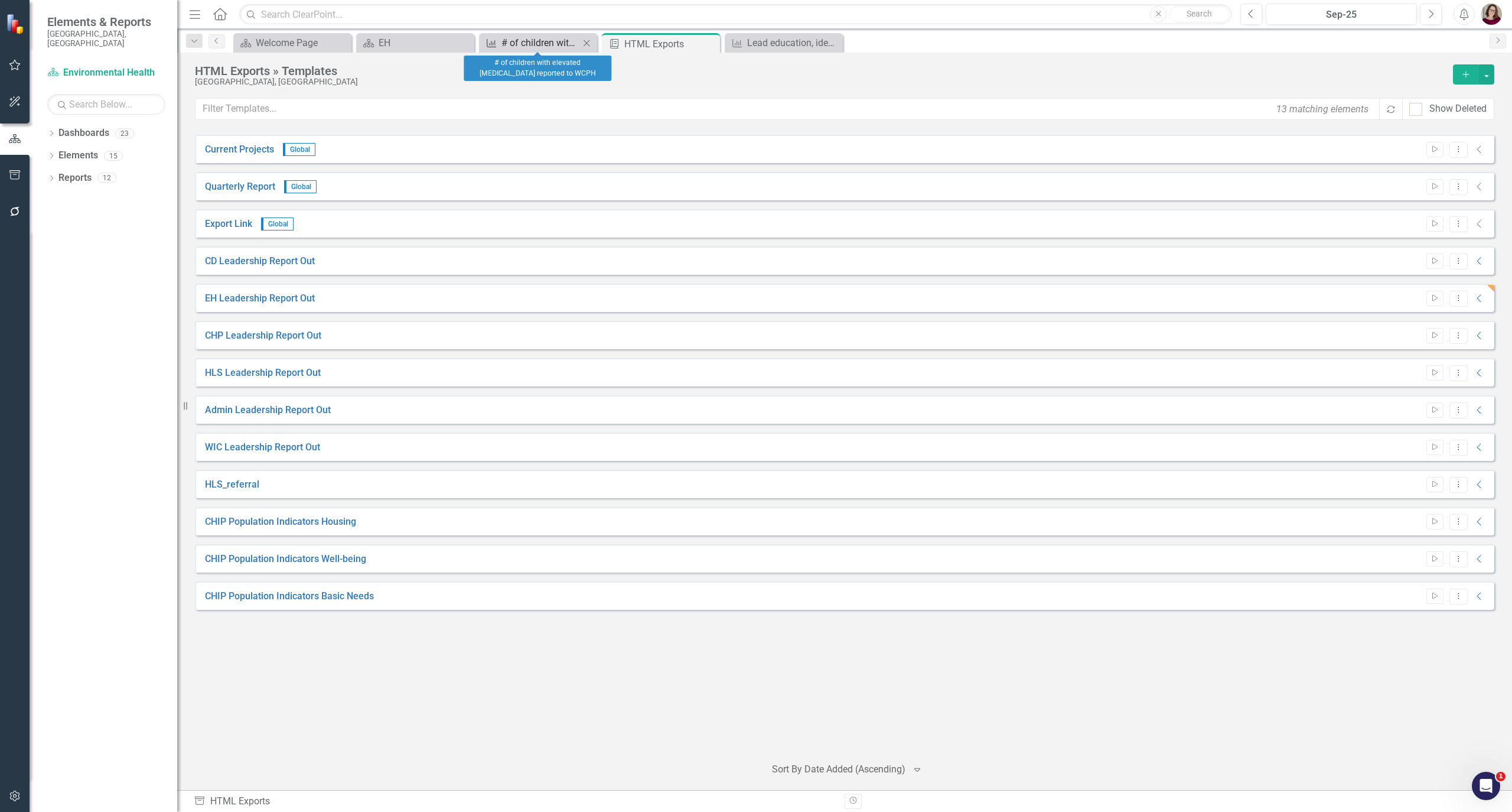
click at [529, 39] on div "# of children with elevated [MEDICAL_DATA] reported to WCPH" at bounding box center [540, 43] width 78 height 15
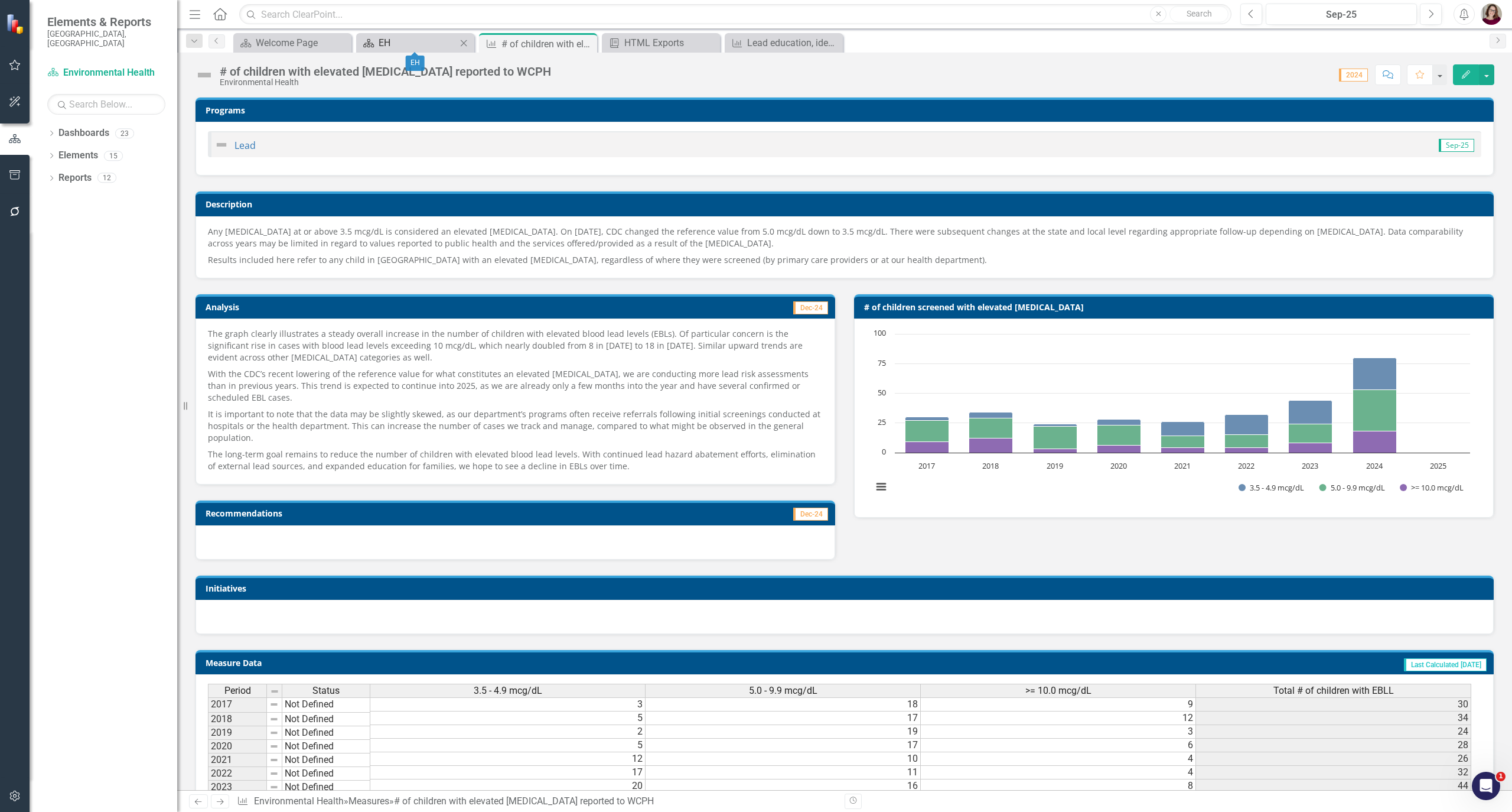
drag, startPoint x: 393, startPoint y: 45, endPoint x: 399, endPoint y: 44, distance: 6.1
click at [399, 44] on div "EH" at bounding box center [417, 43] width 78 height 15
